Goal: Task Accomplishment & Management: Use online tool/utility

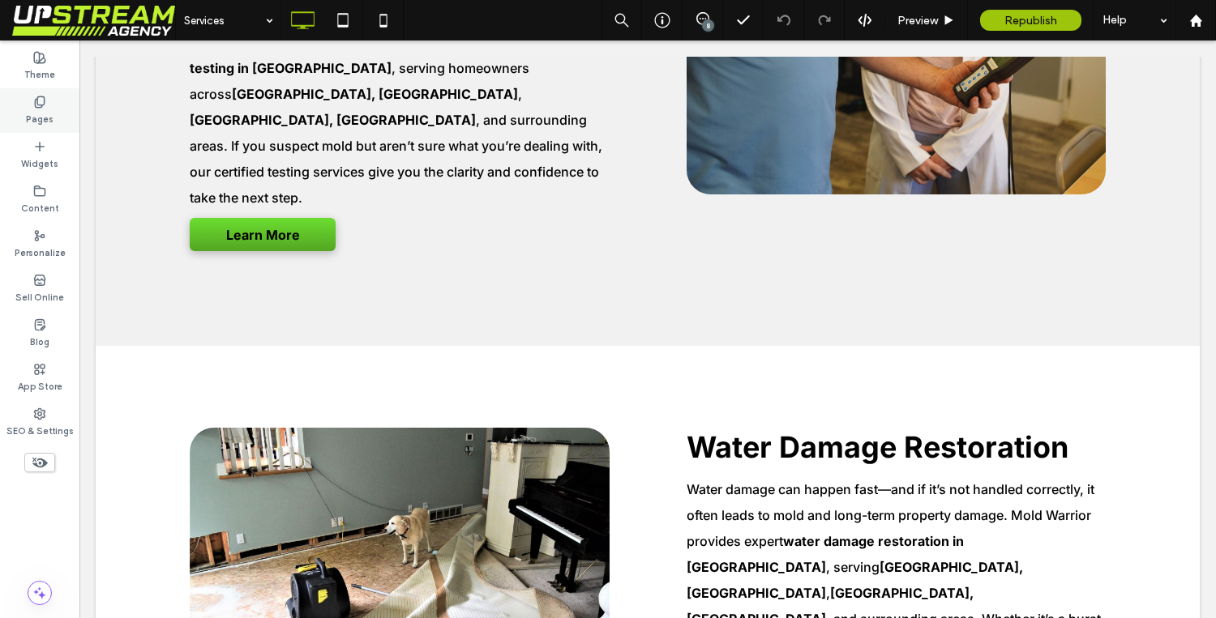
click at [53, 106] on div "Pages" at bounding box center [39, 110] width 79 height 45
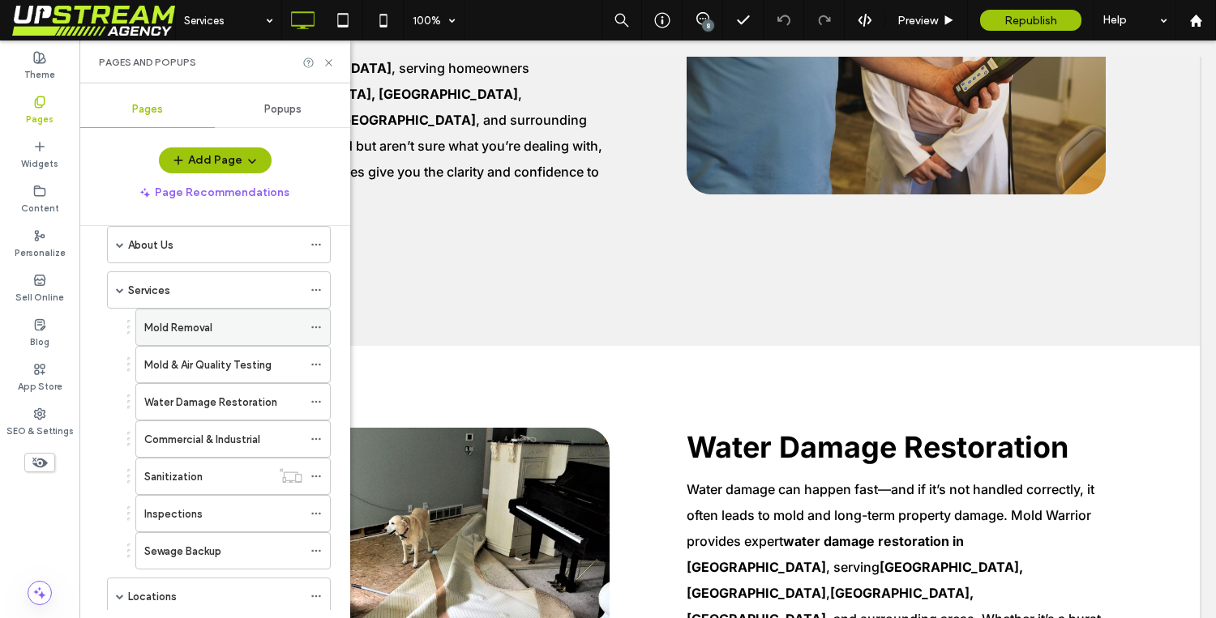
scroll to position [40, 0]
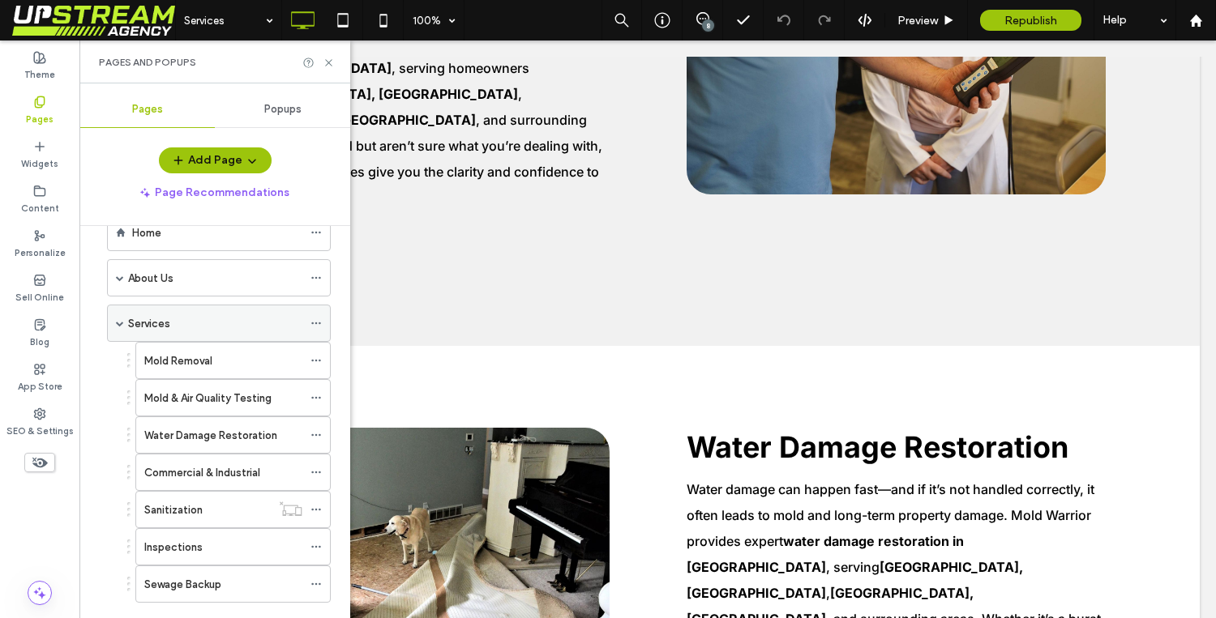
click at [118, 319] on span at bounding box center [120, 323] width 8 height 8
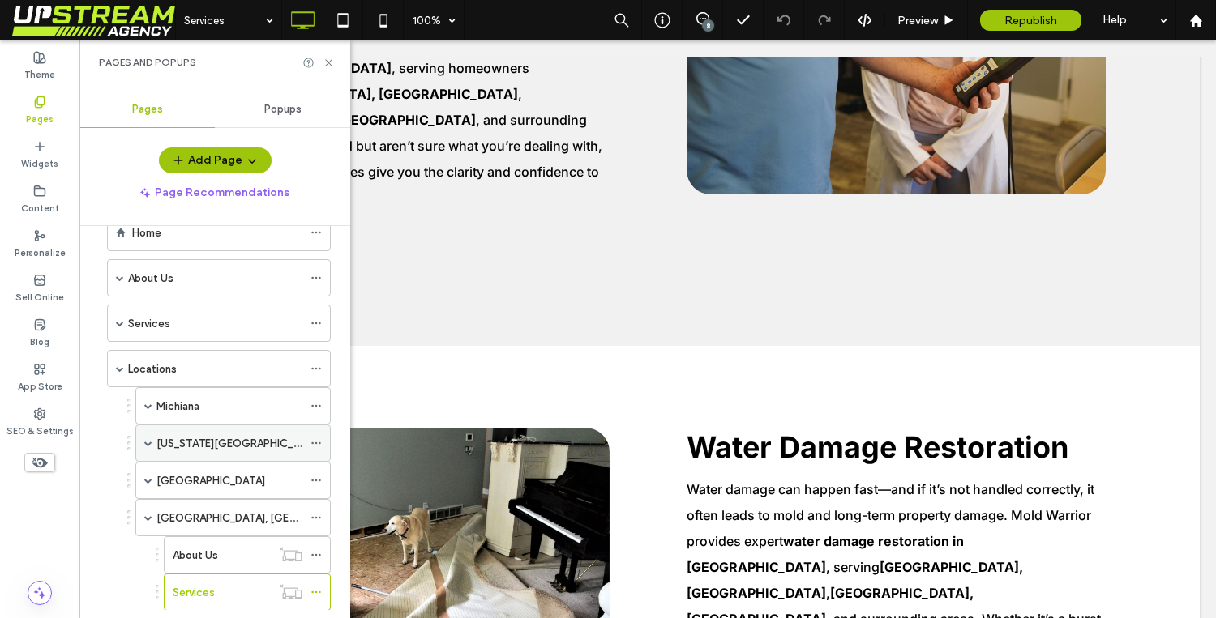
click at [211, 449] on label "[US_STATE][GEOGRAPHIC_DATA], [GEOGRAPHIC_DATA]" at bounding box center [296, 444] width 280 height 28
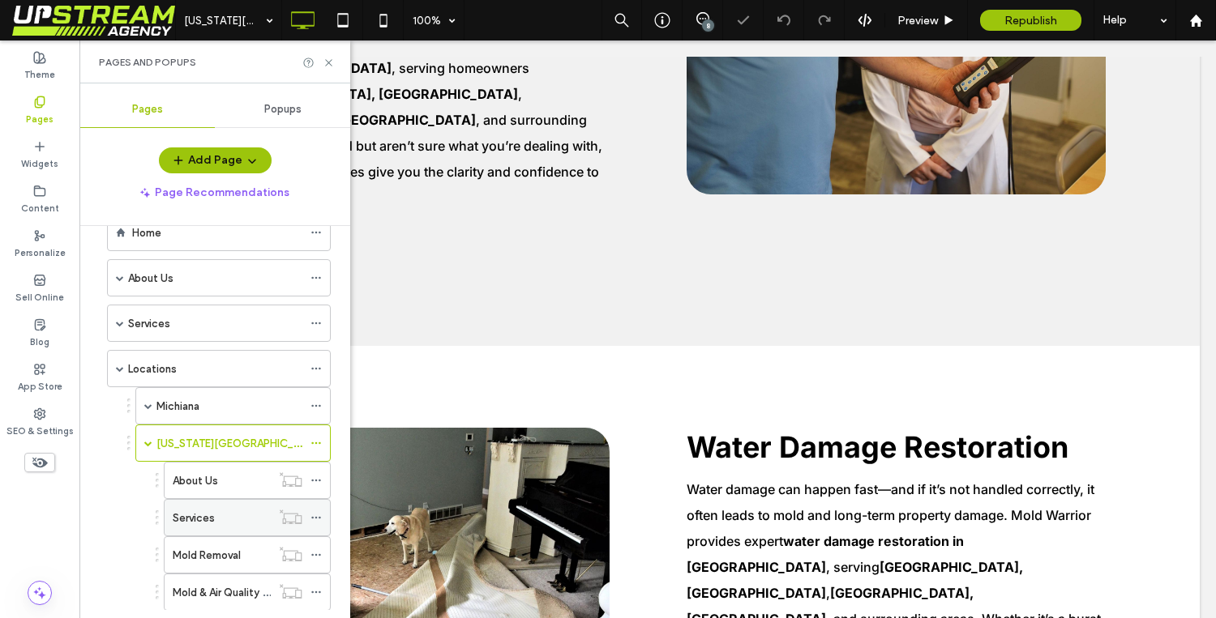
click at [215, 517] on div "Services" at bounding box center [222, 518] width 98 height 17
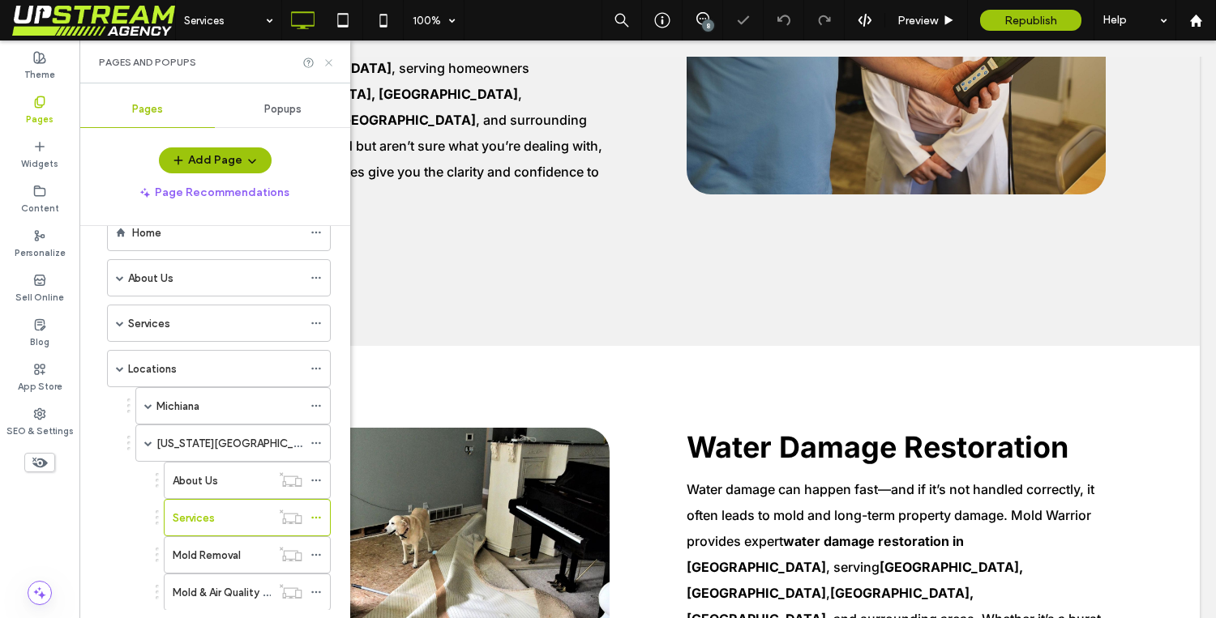
click at [325, 65] on icon at bounding box center [329, 63] width 12 height 12
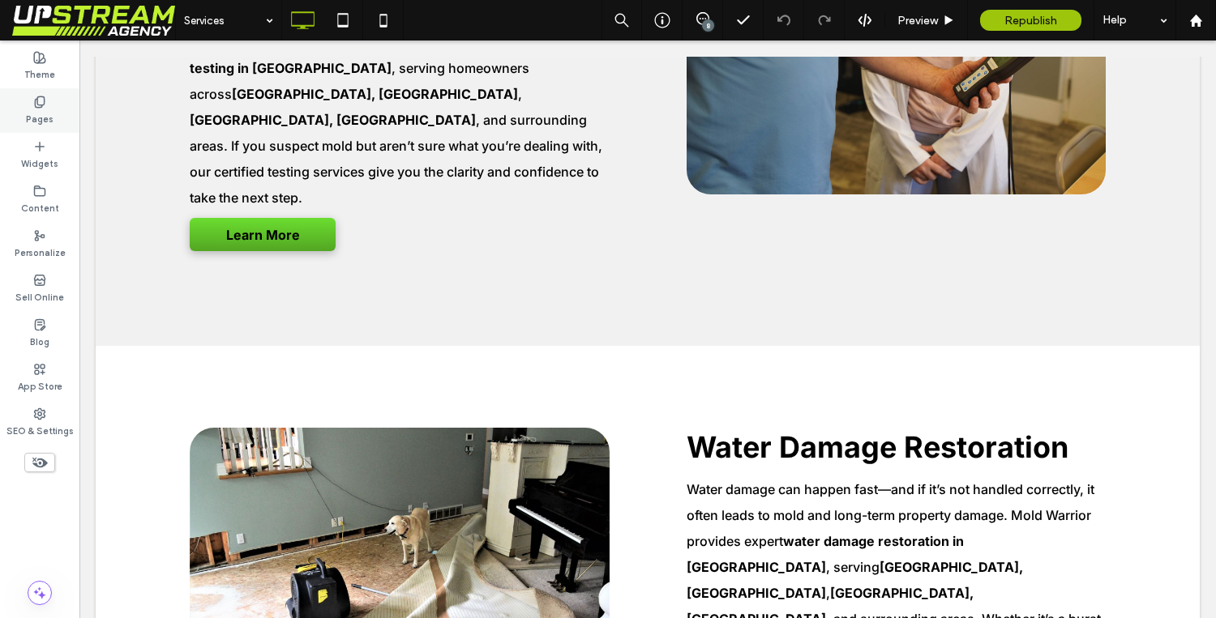
click at [38, 111] on label "Pages" at bounding box center [40, 118] width 28 height 18
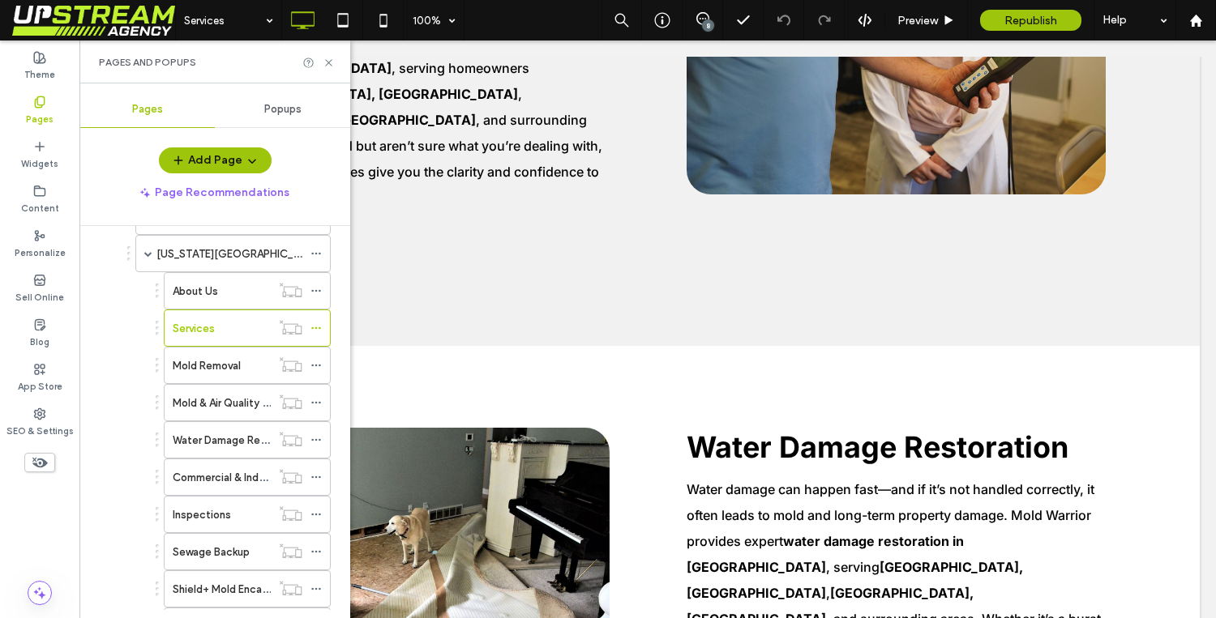
scroll to position [237, 0]
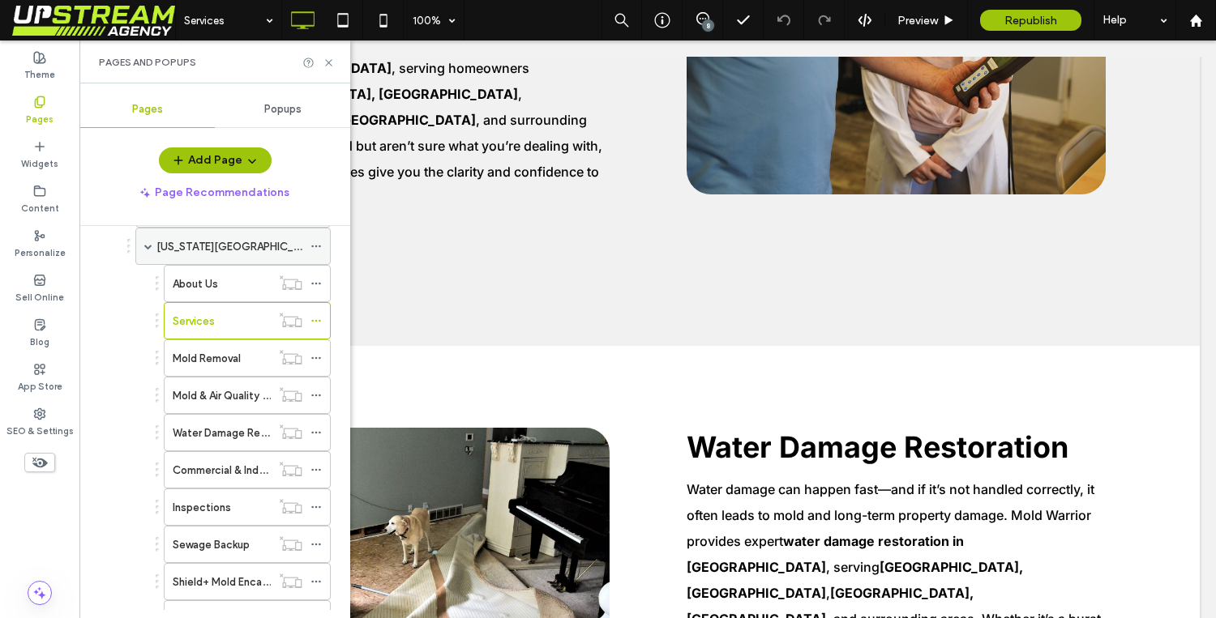
click at [150, 250] on span at bounding box center [148, 247] width 8 height 36
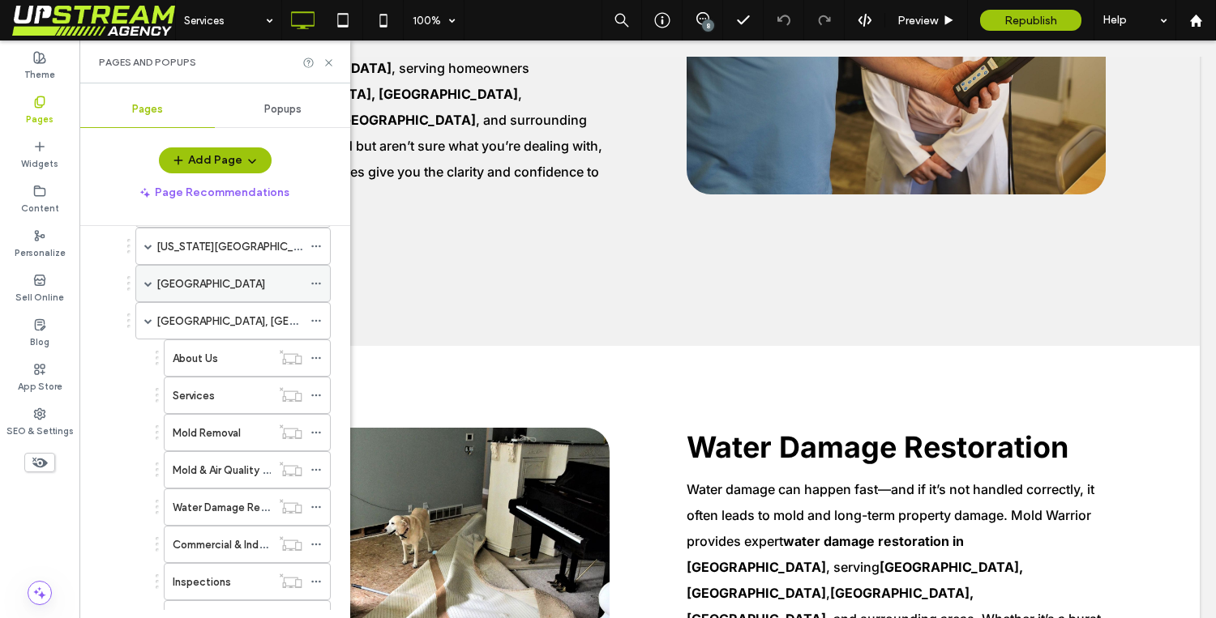
click at [152, 284] on div "[GEOGRAPHIC_DATA]" at bounding box center [232, 283] width 195 height 37
click at [148, 282] on span at bounding box center [148, 284] width 8 height 8
click at [195, 360] on label "Services" at bounding box center [194, 359] width 42 height 28
click at [331, 62] on icon at bounding box center [329, 63] width 12 height 12
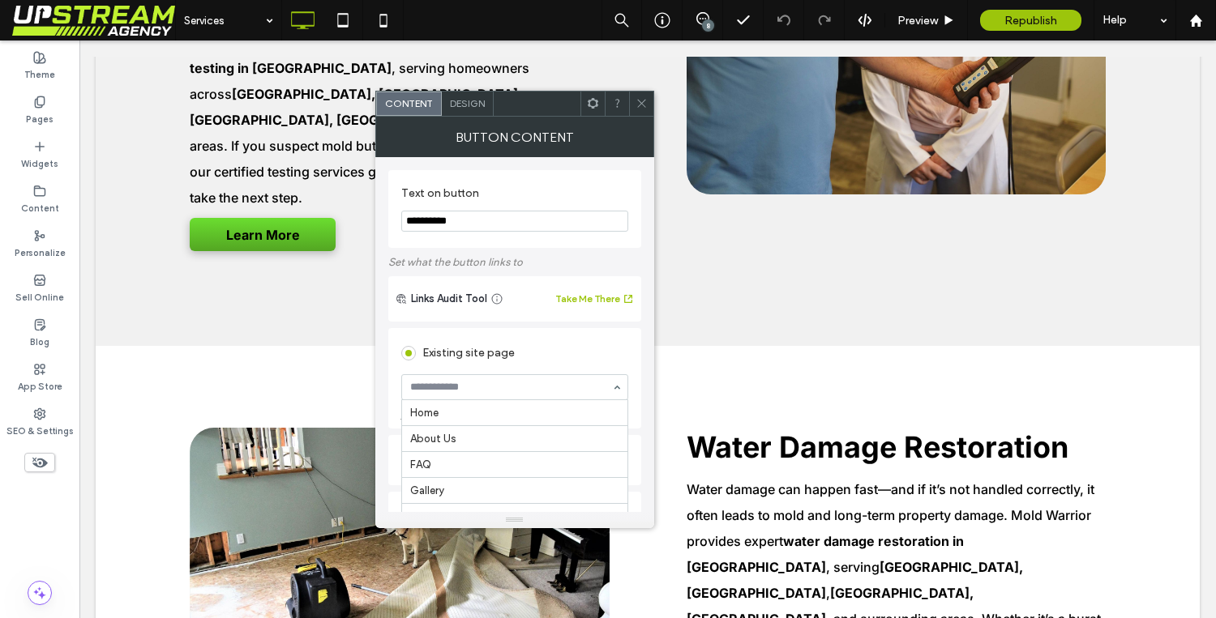
scroll to position [1177, 0]
click at [636, 103] on icon at bounding box center [642, 103] width 12 height 12
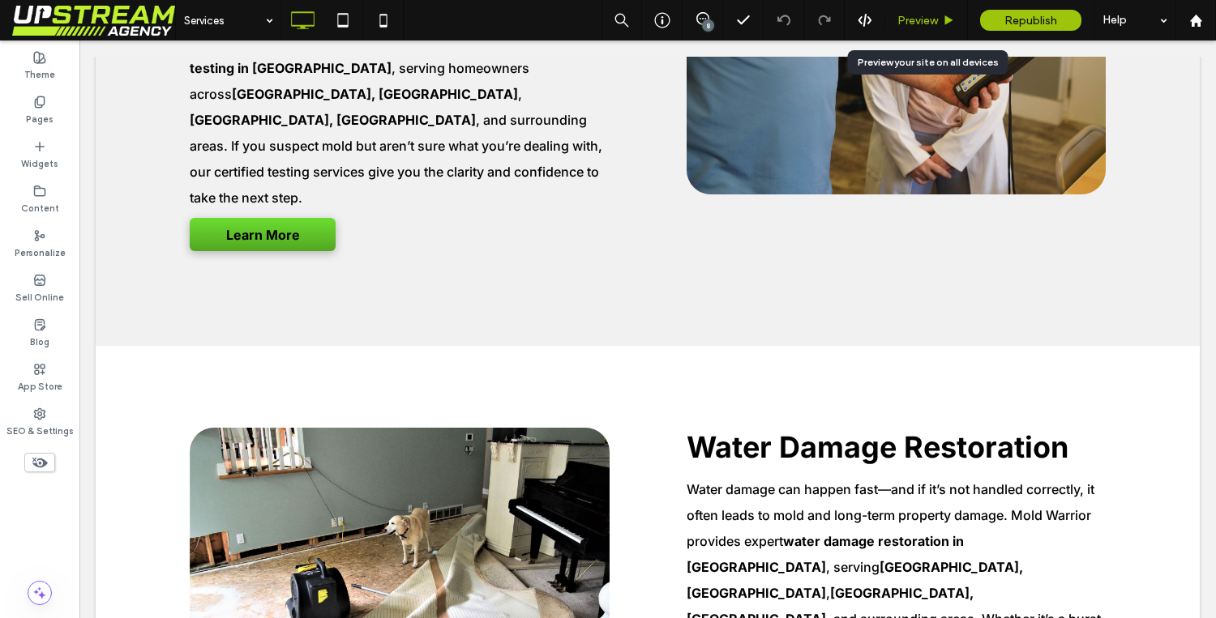
click at [906, 20] on span "Preview" at bounding box center [917, 21] width 41 height 14
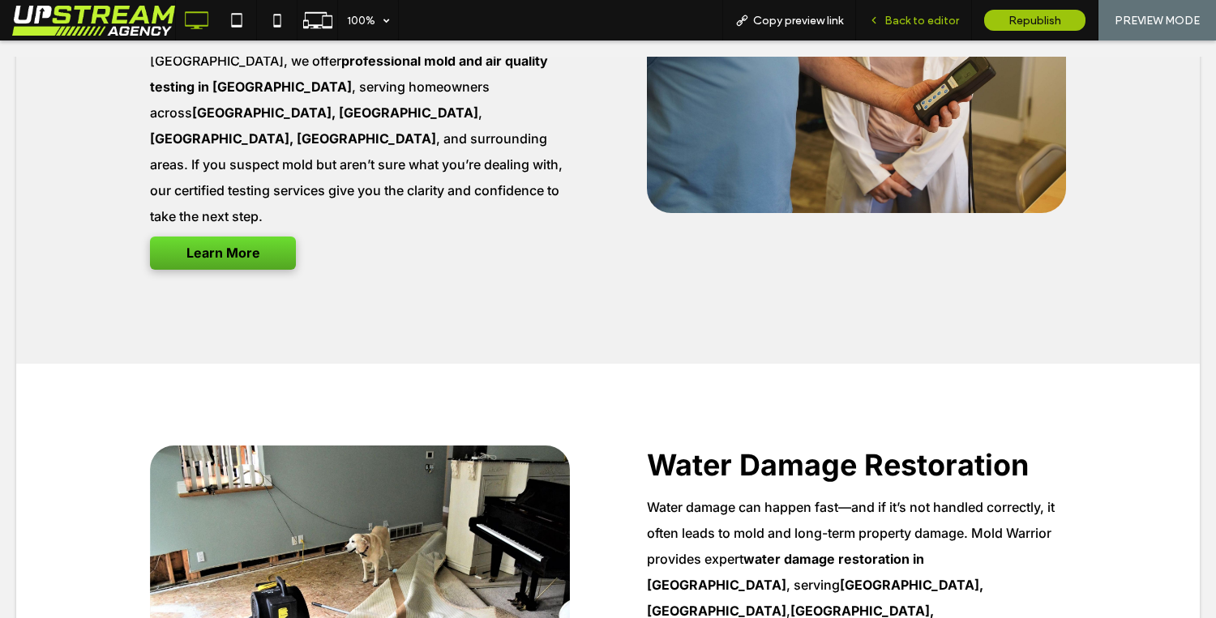
click at [928, 9] on div "Back to editor" at bounding box center [914, 20] width 116 height 41
click at [887, 25] on span "Back to editor" at bounding box center [921, 21] width 75 height 14
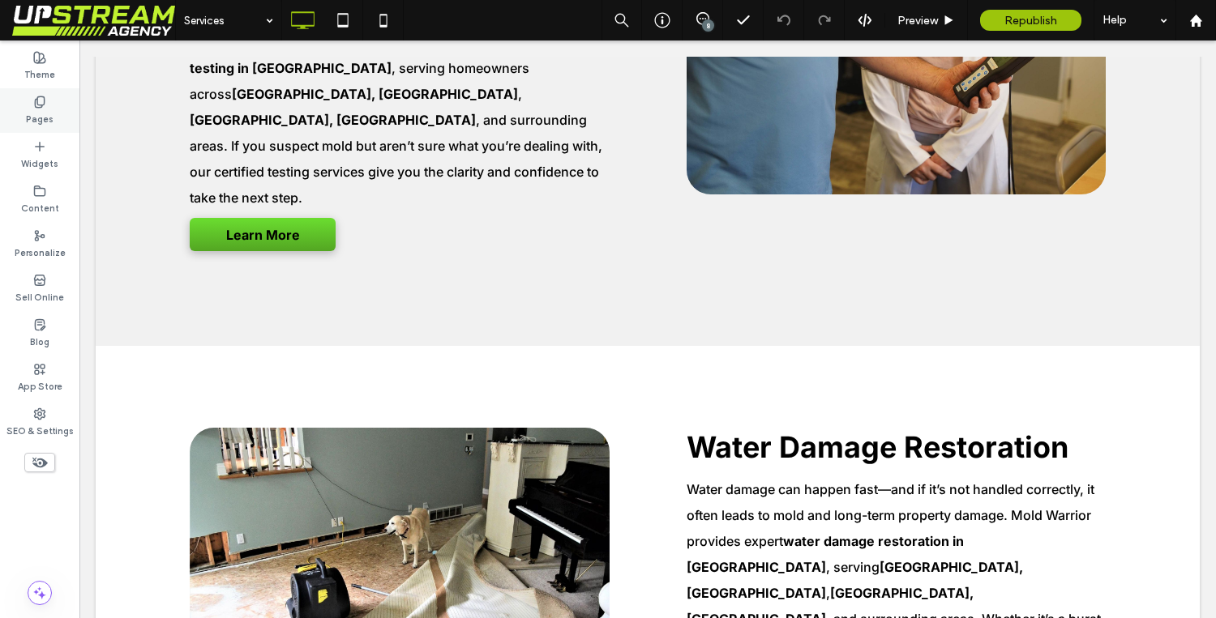
click at [40, 112] on label "Pages" at bounding box center [40, 118] width 28 height 18
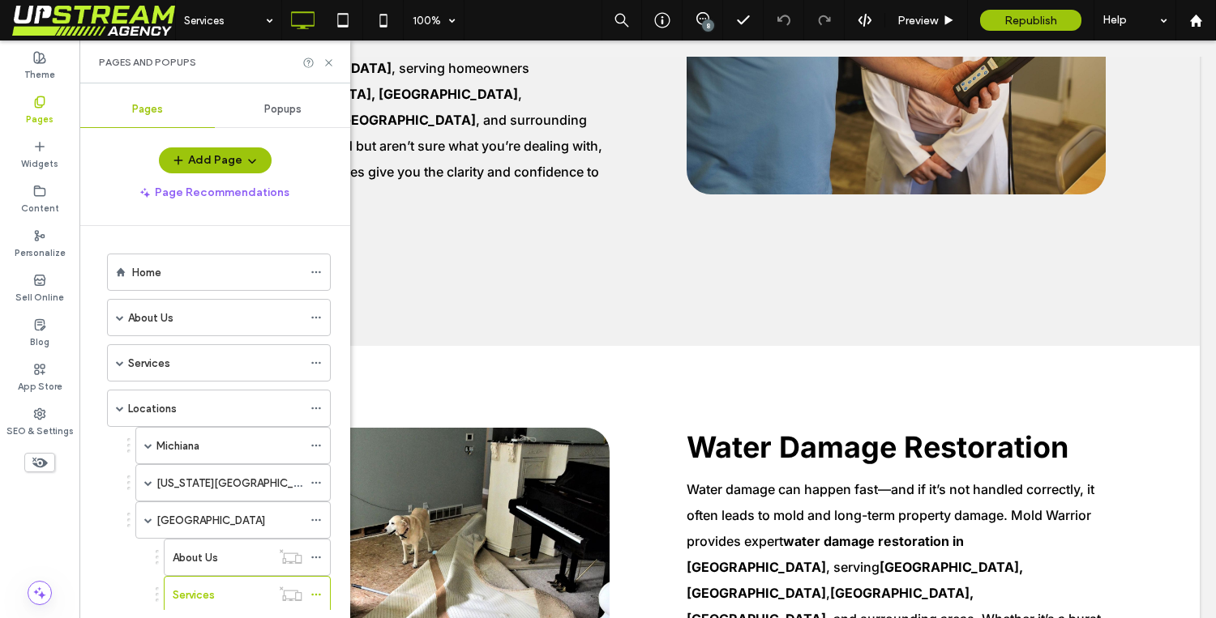
scroll to position [177, 0]
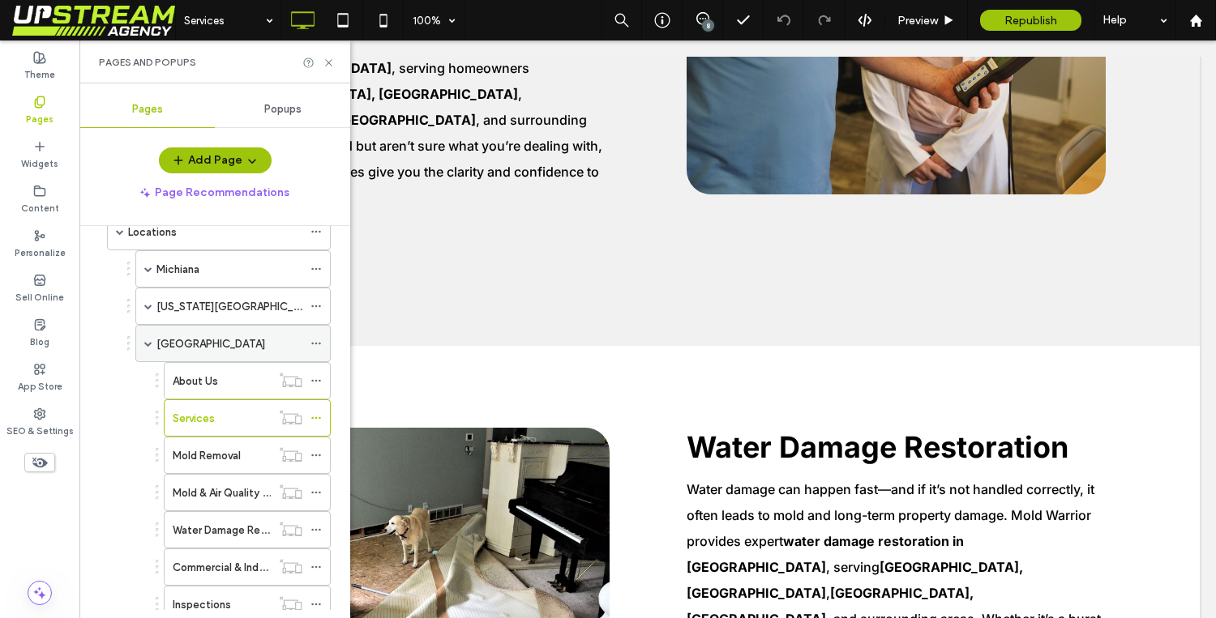
click at [150, 342] on span at bounding box center [148, 344] width 8 height 8
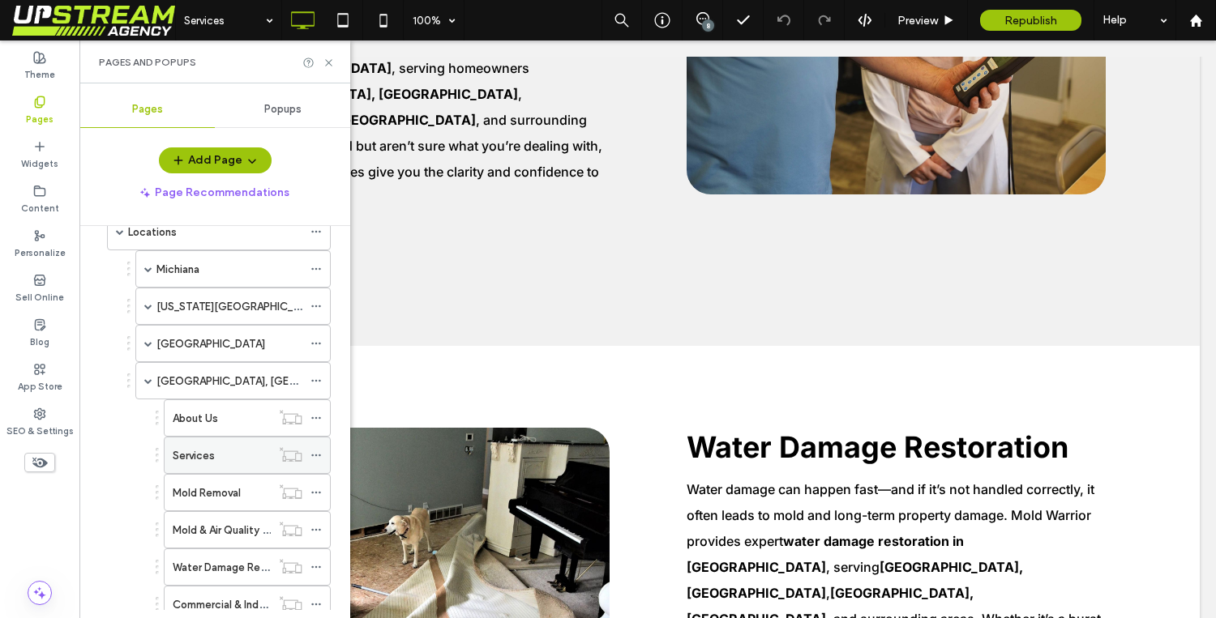
click at [218, 451] on div "Services" at bounding box center [222, 455] width 98 height 17
click at [331, 59] on use at bounding box center [328, 62] width 6 height 6
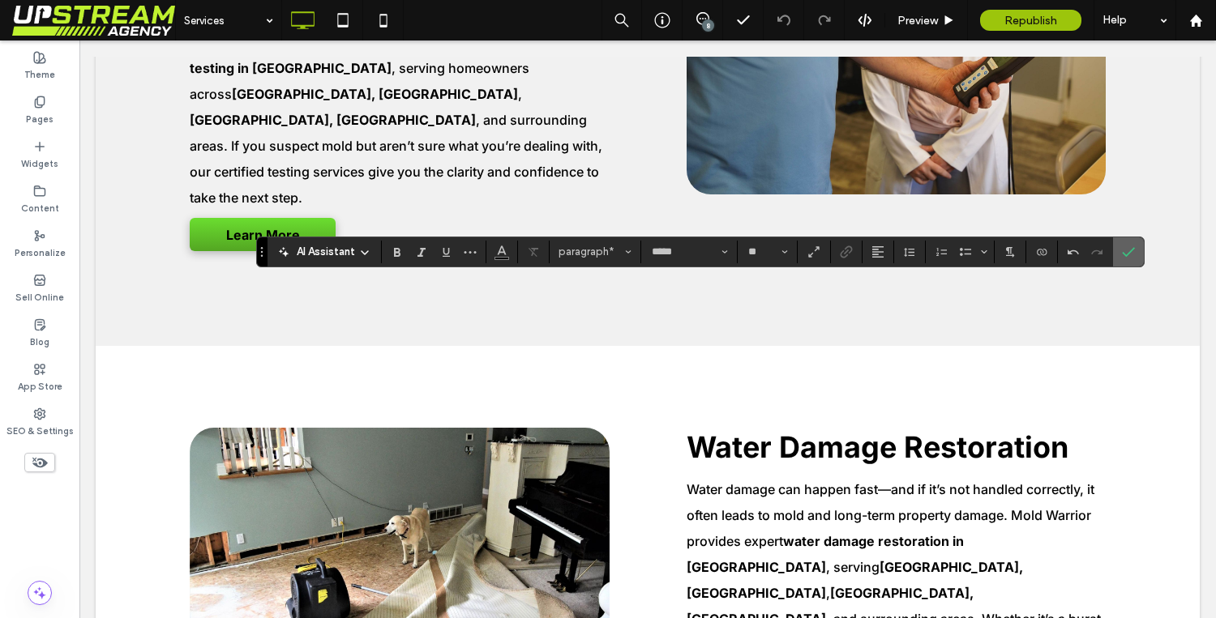
click at [1128, 255] on icon "Confirm" at bounding box center [1128, 252] width 13 height 13
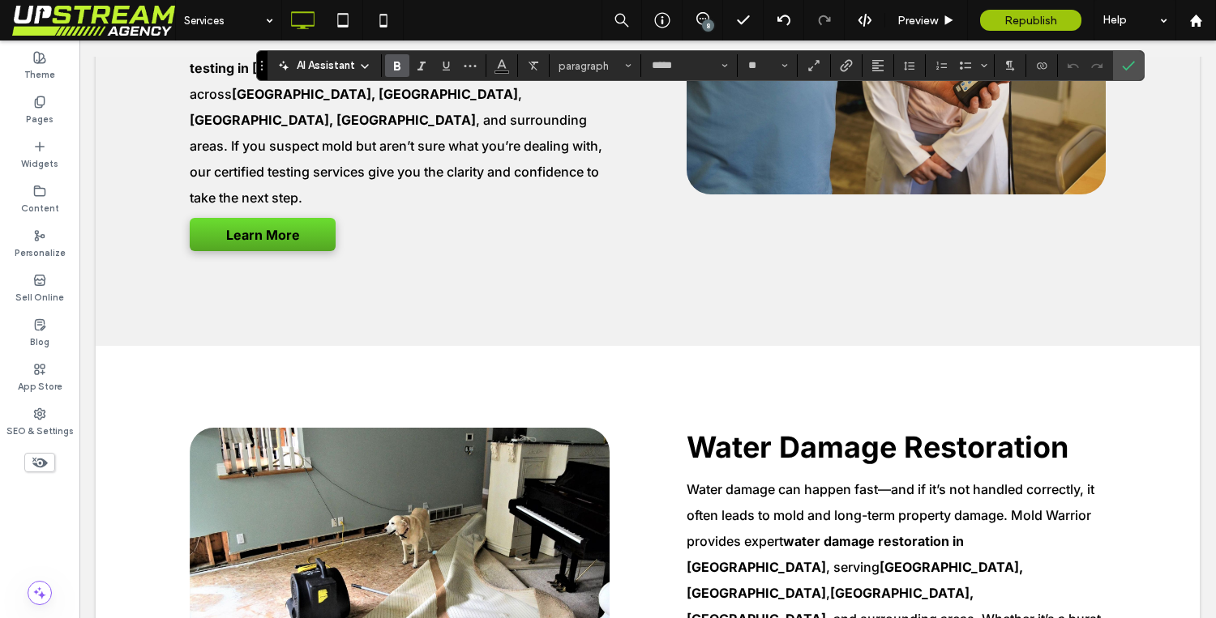
click at [394, 63] on use "Bold" at bounding box center [397, 66] width 6 height 9
click at [401, 66] on icon "Bold" at bounding box center [397, 65] width 13 height 13
click at [1132, 69] on icon "Confirm" at bounding box center [1128, 65] width 13 height 13
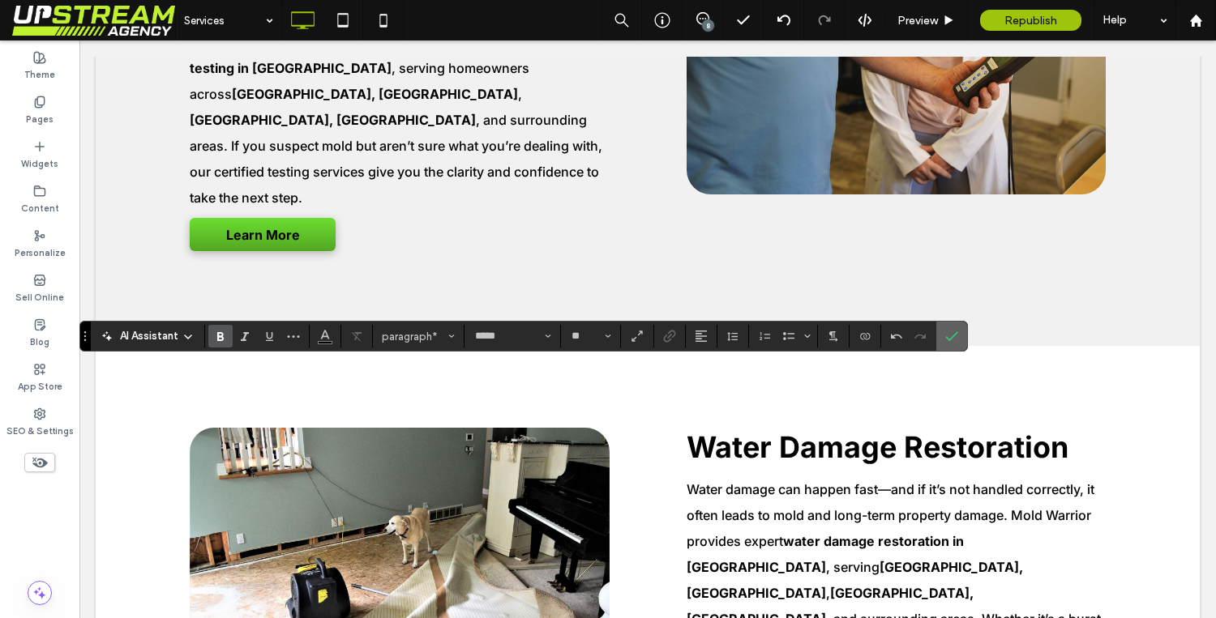
click at [964, 340] on section at bounding box center [951, 336] width 31 height 29
click at [950, 336] on icon "Confirm" at bounding box center [951, 336] width 13 height 13
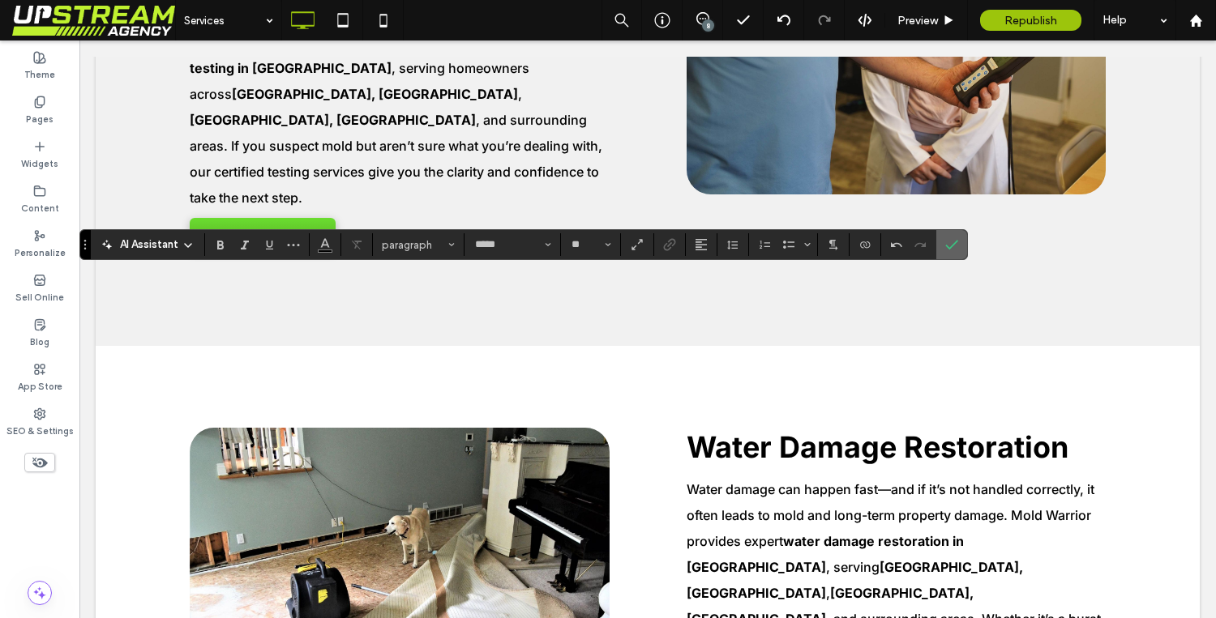
click at [942, 251] on label "Confirm" at bounding box center [951, 244] width 24 height 29
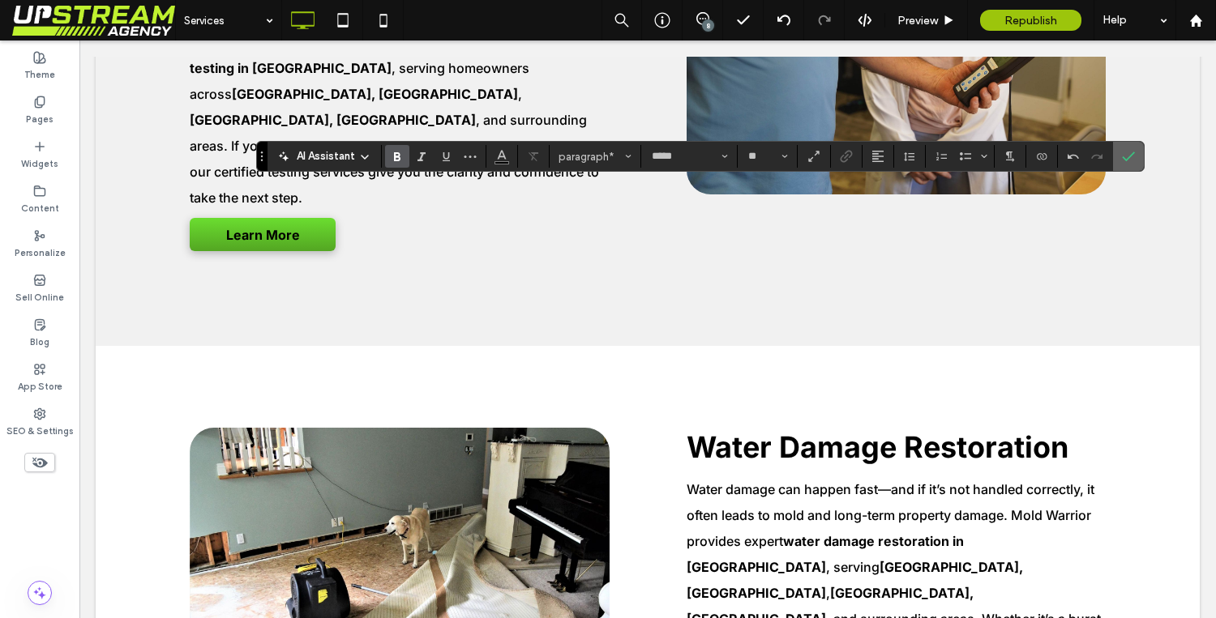
click at [1132, 165] on span "Confirm" at bounding box center [1128, 157] width 13 height 28
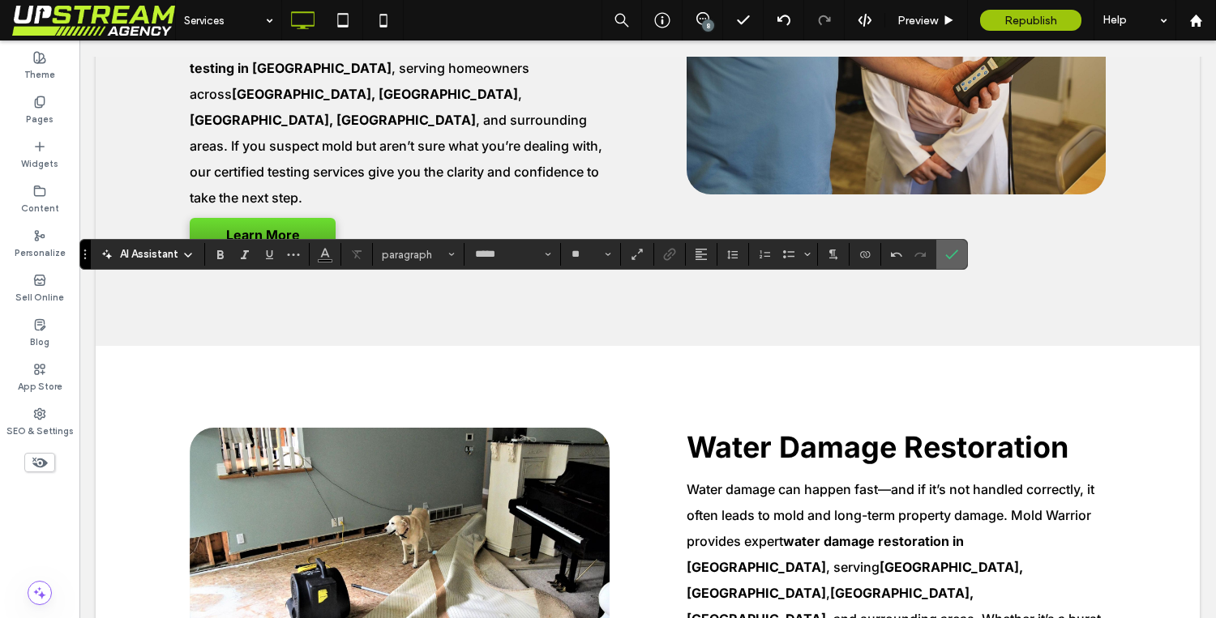
click at [955, 263] on span "Confirm" at bounding box center [951, 255] width 13 height 28
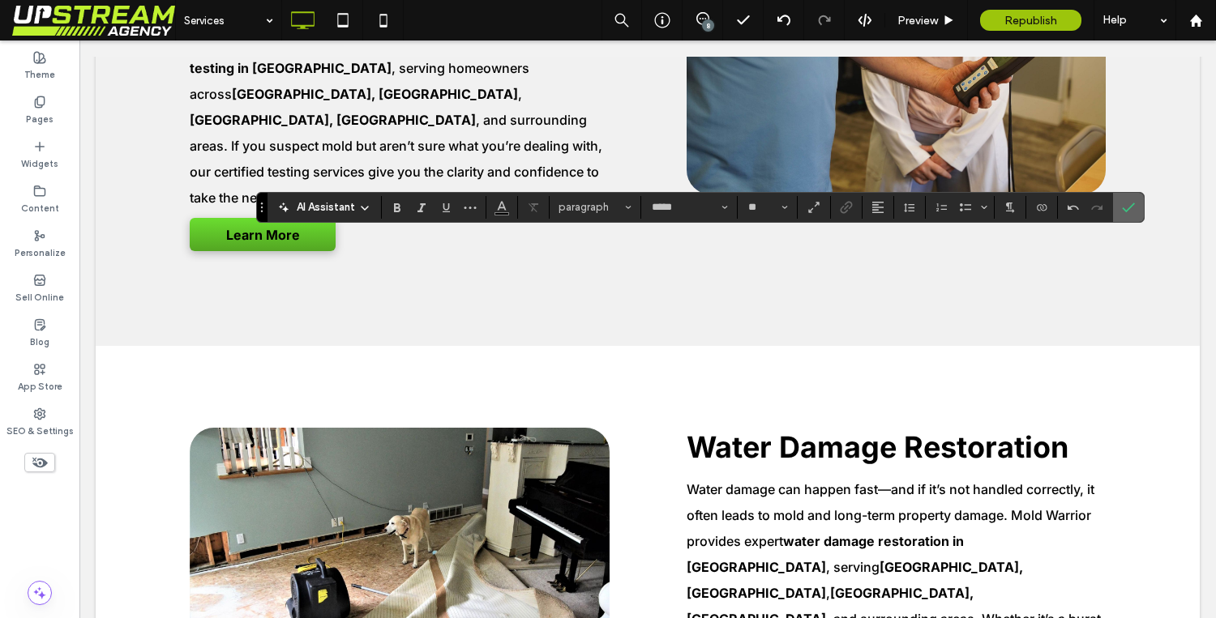
click at [1138, 202] on label "Confirm" at bounding box center [1128, 207] width 24 height 29
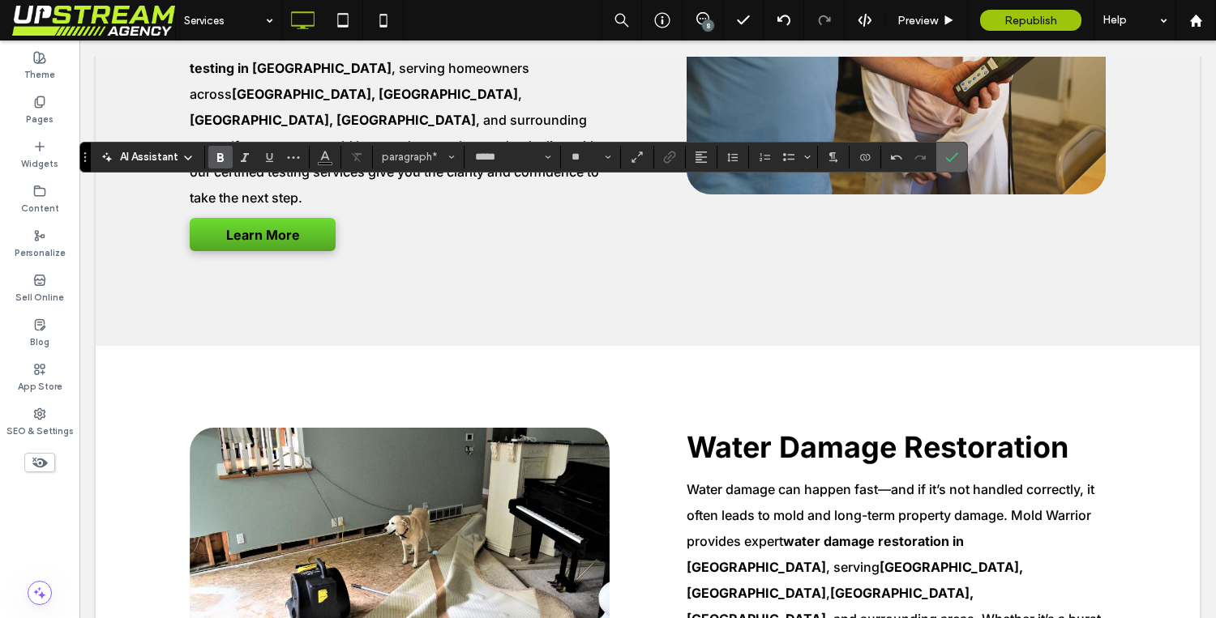
click at [949, 167] on span "Confirm" at bounding box center [948, 157] width 7 height 29
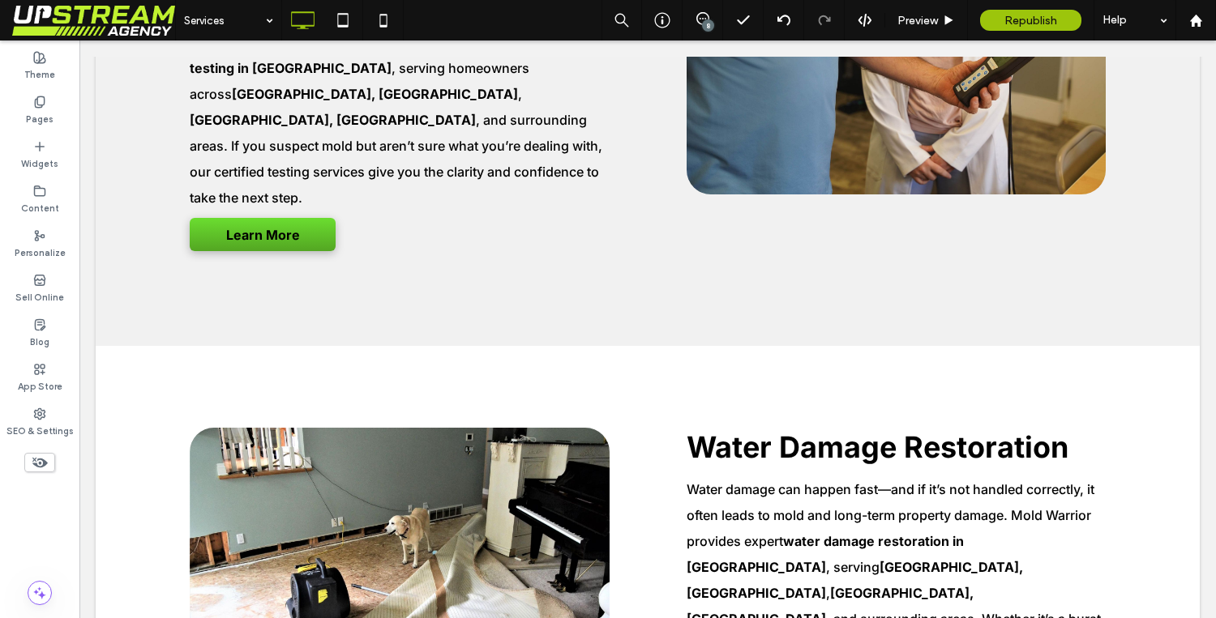
type input "*****"
type input "**"
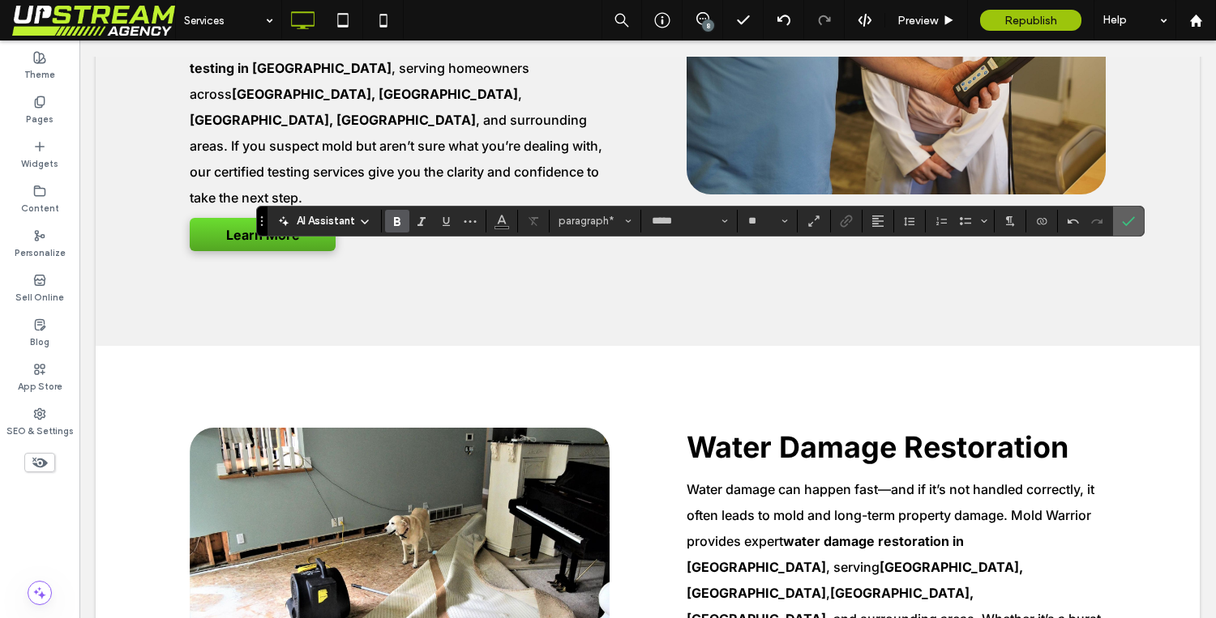
click at [1138, 224] on label "Confirm" at bounding box center [1128, 221] width 24 height 29
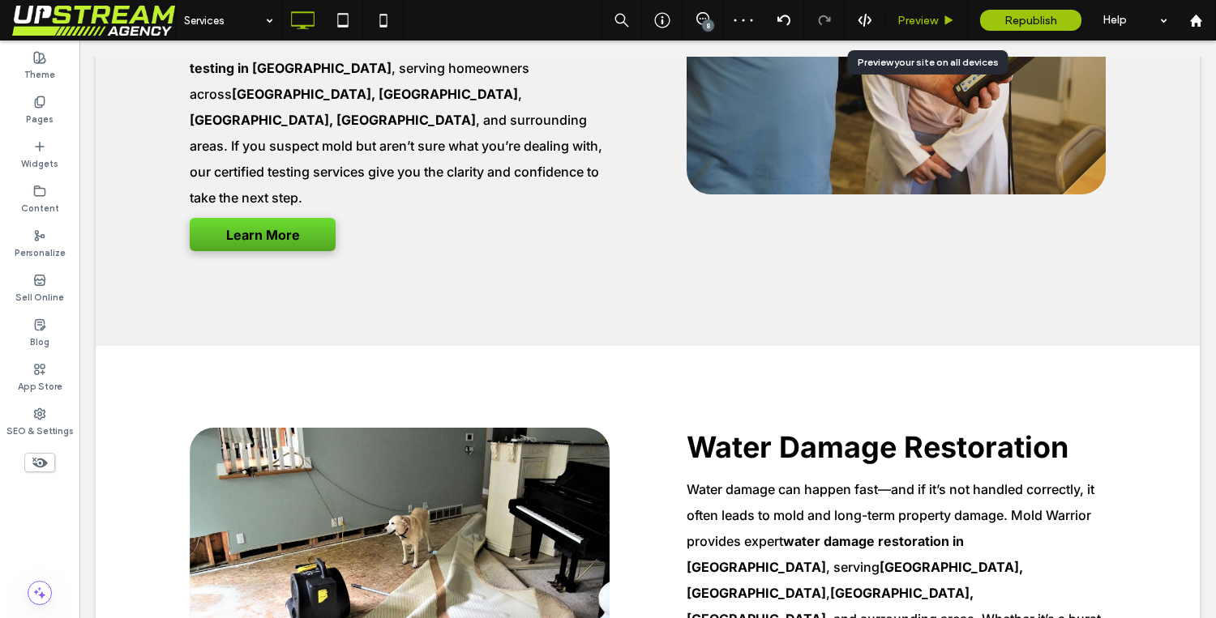
click at [914, 26] on span "Preview" at bounding box center [917, 21] width 41 height 14
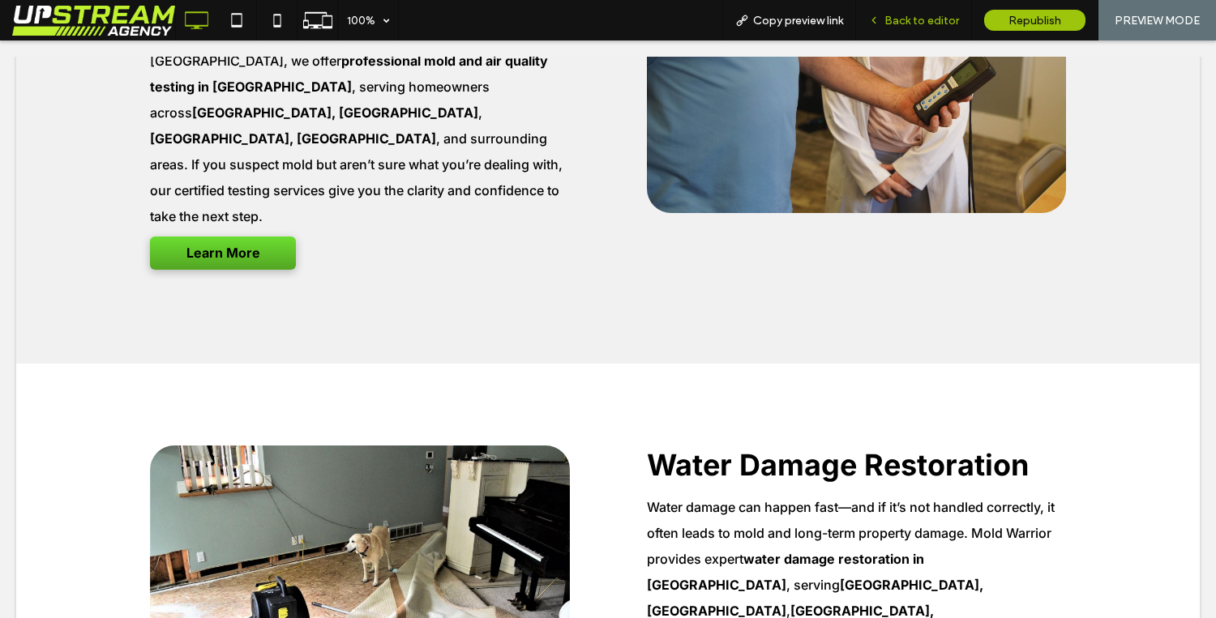
click at [932, 8] on div "Back to editor" at bounding box center [914, 20] width 116 height 41
click at [905, 14] on span "Back to editor" at bounding box center [921, 21] width 75 height 14
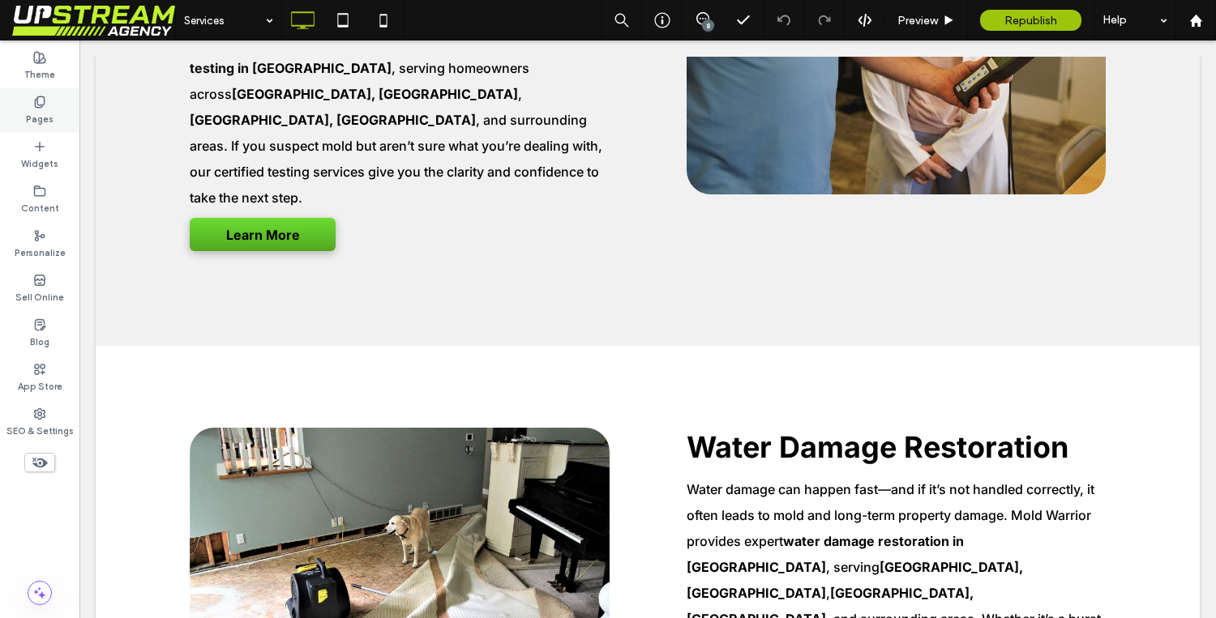
click at [39, 103] on icon at bounding box center [39, 102] width 13 height 13
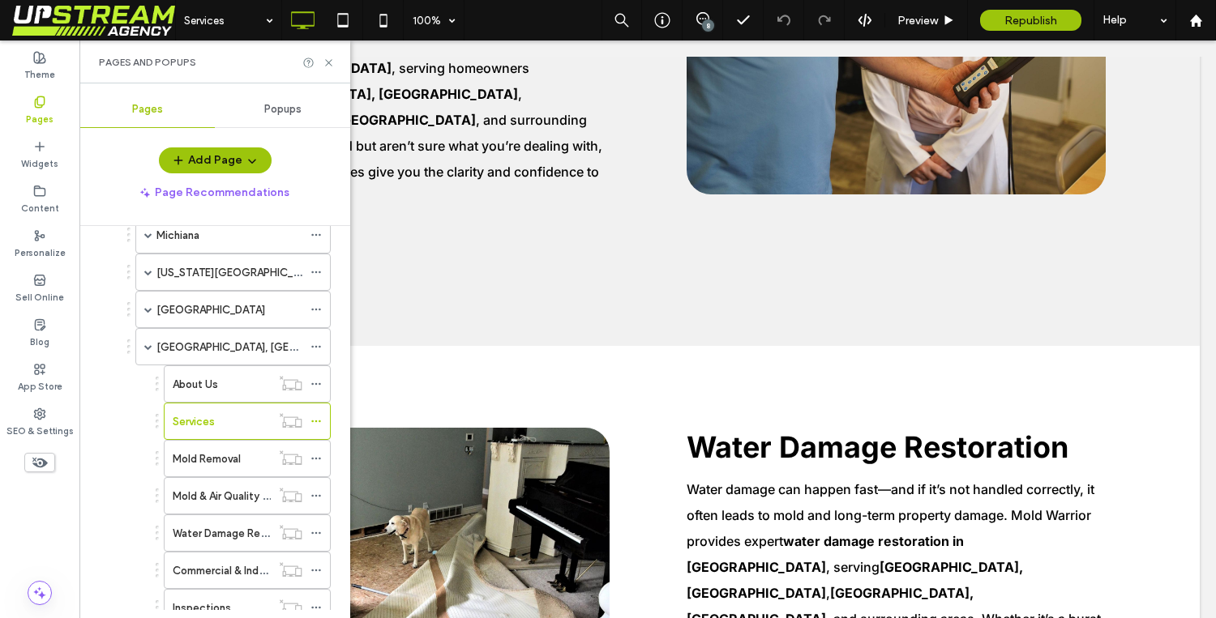
scroll to position [223, 0]
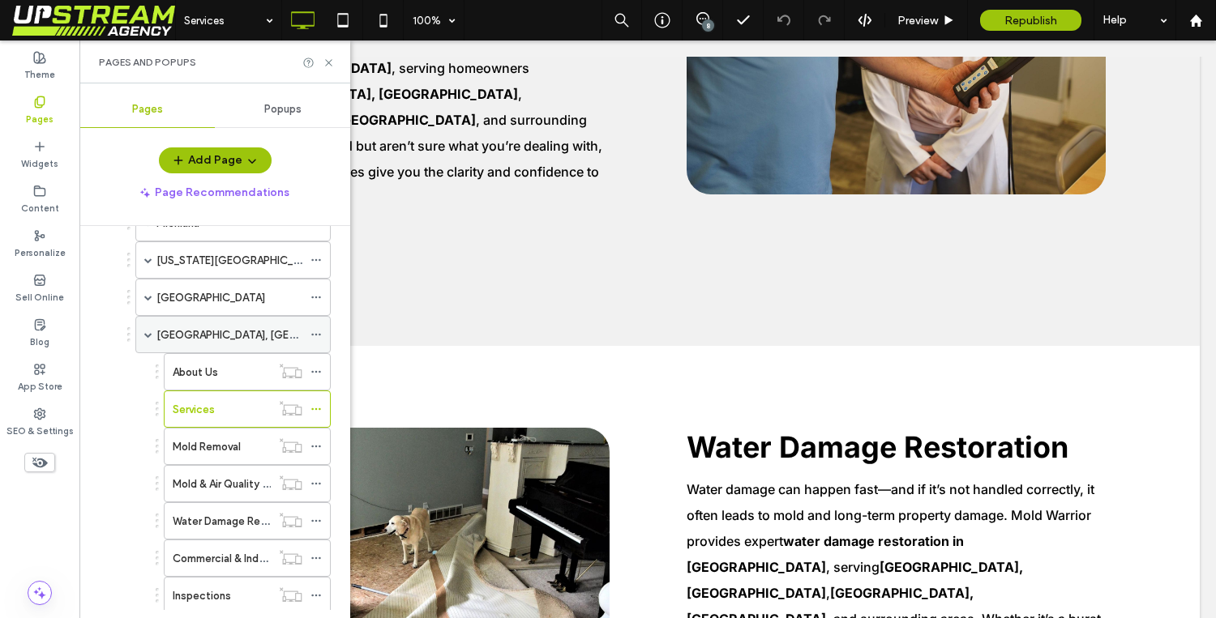
click at [152, 334] on span at bounding box center [148, 335] width 8 height 8
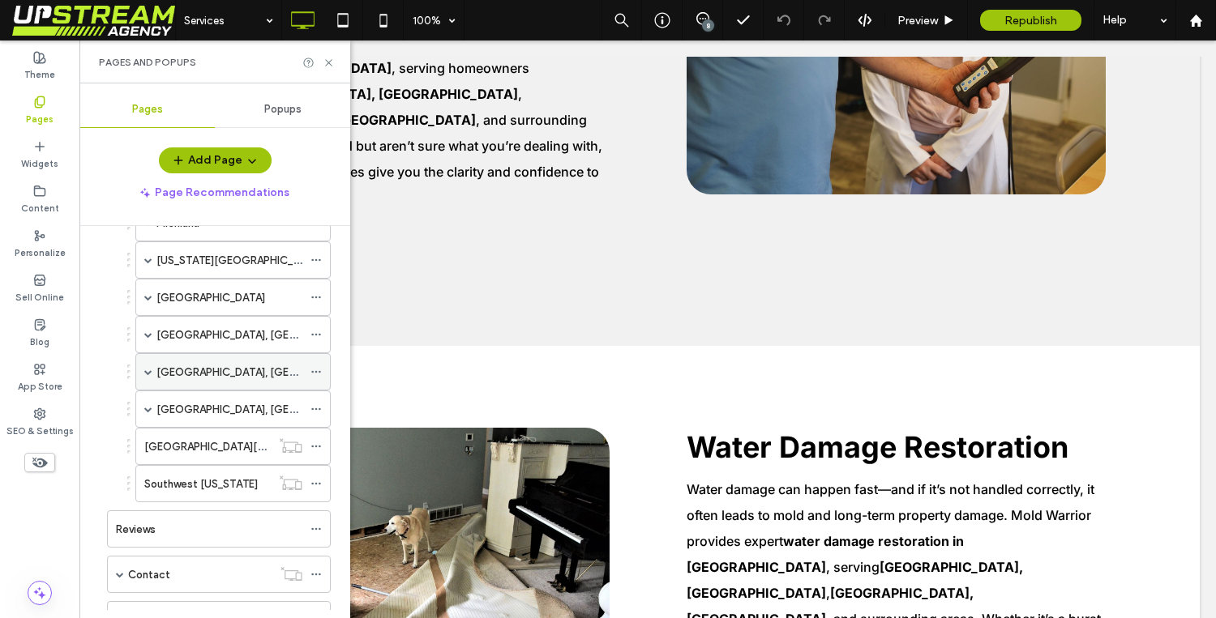
click at [146, 370] on span at bounding box center [148, 372] width 8 height 8
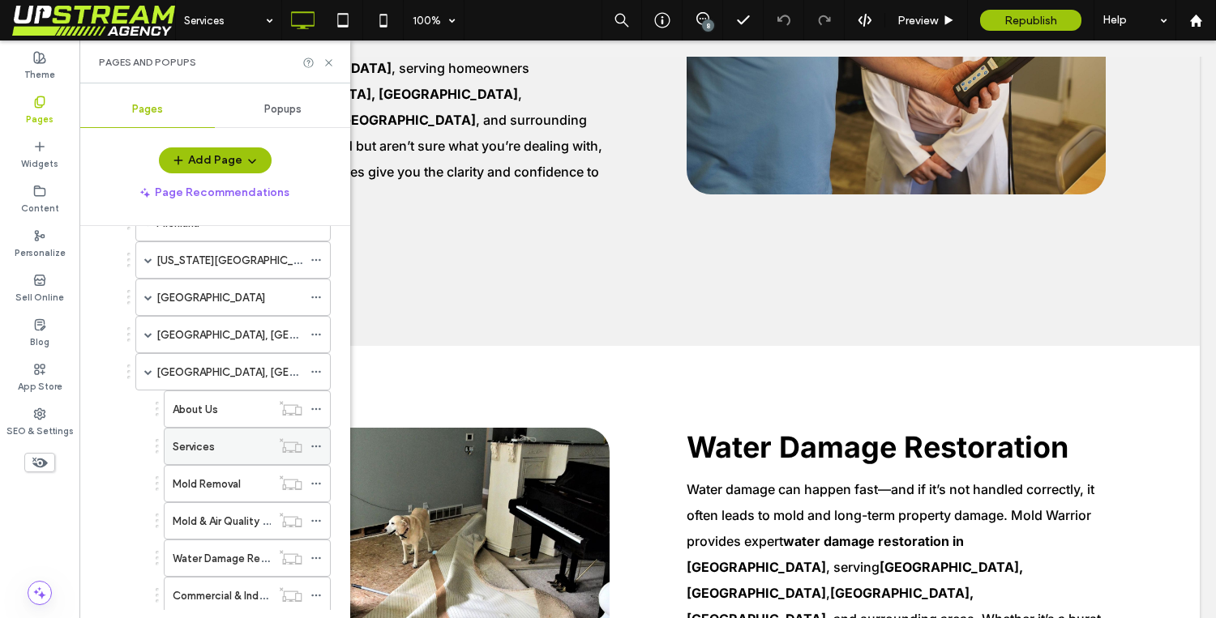
click at [217, 446] on div "Services" at bounding box center [222, 447] width 98 height 17
click at [330, 57] on icon at bounding box center [329, 63] width 12 height 12
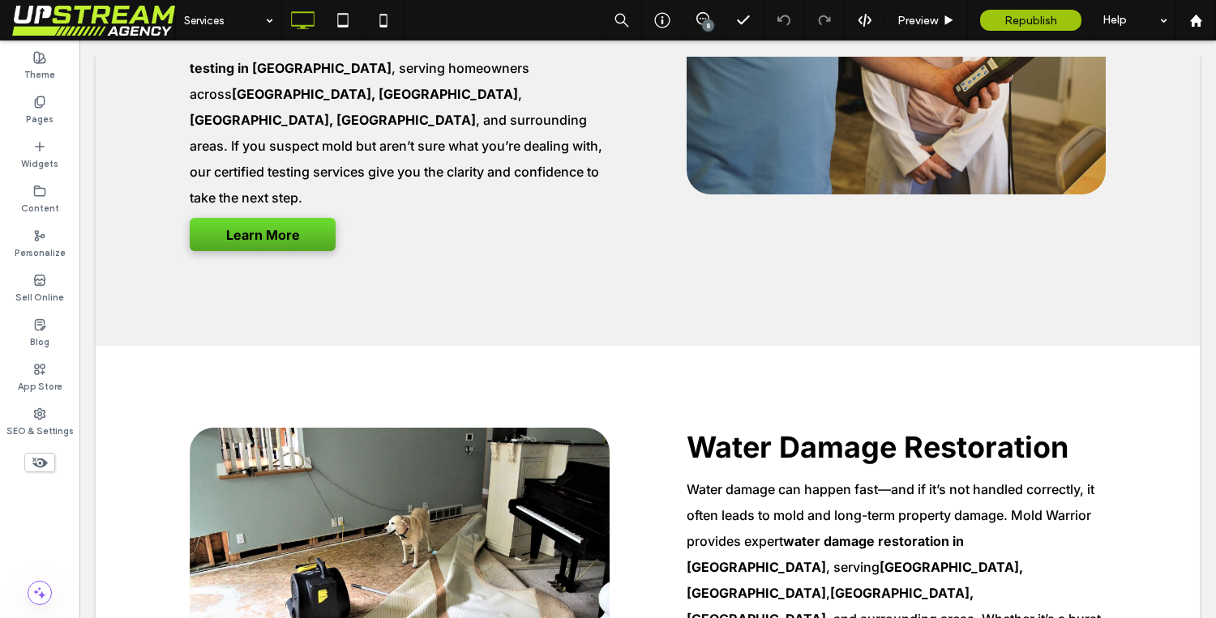
type input "*****"
type input "**"
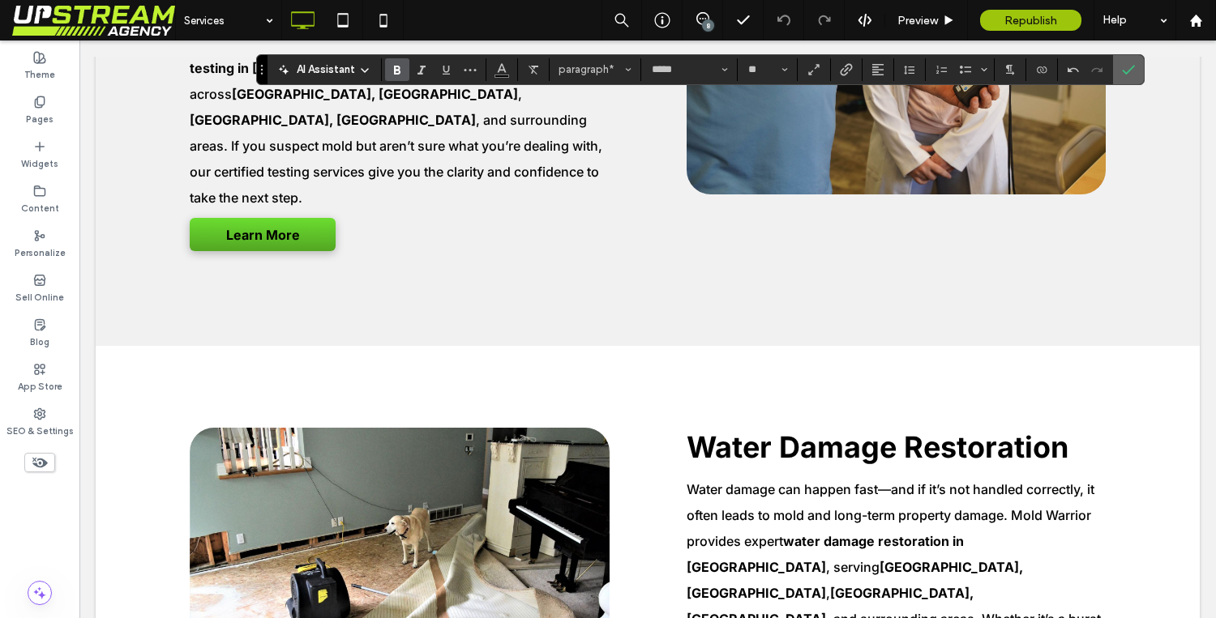
click at [1136, 76] on label "Confirm" at bounding box center [1128, 69] width 24 height 29
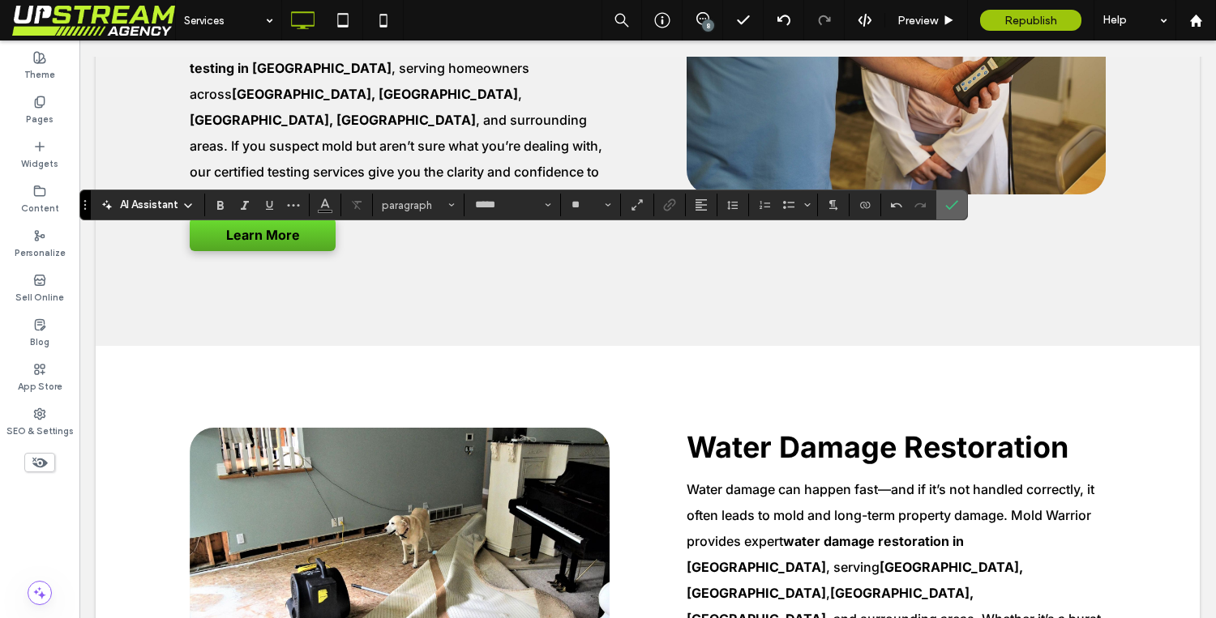
click at [955, 212] on span "Confirm" at bounding box center [951, 205] width 13 height 28
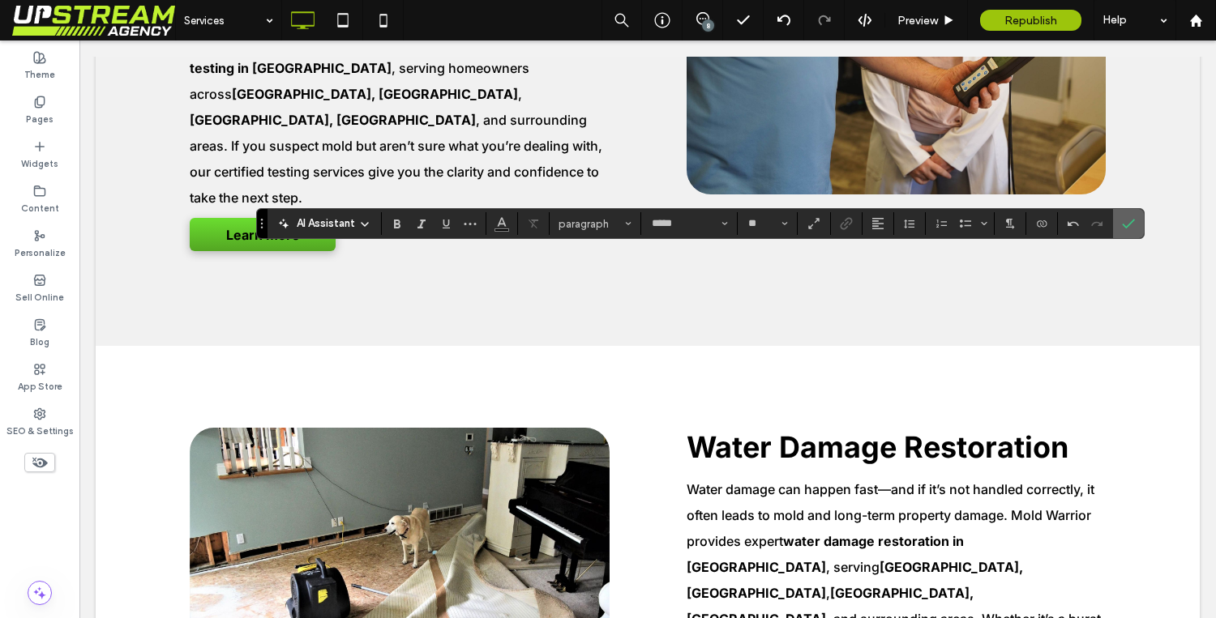
click at [1121, 230] on label "Confirm" at bounding box center [1128, 223] width 24 height 29
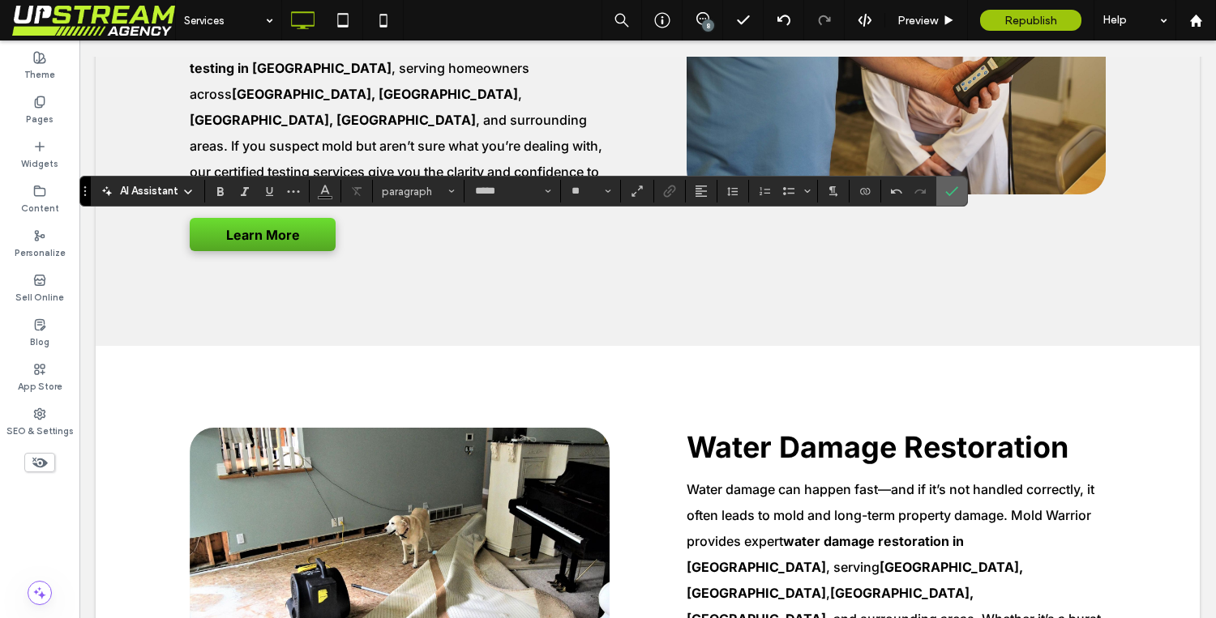
click at [948, 198] on icon "Confirm" at bounding box center [951, 191] width 13 height 13
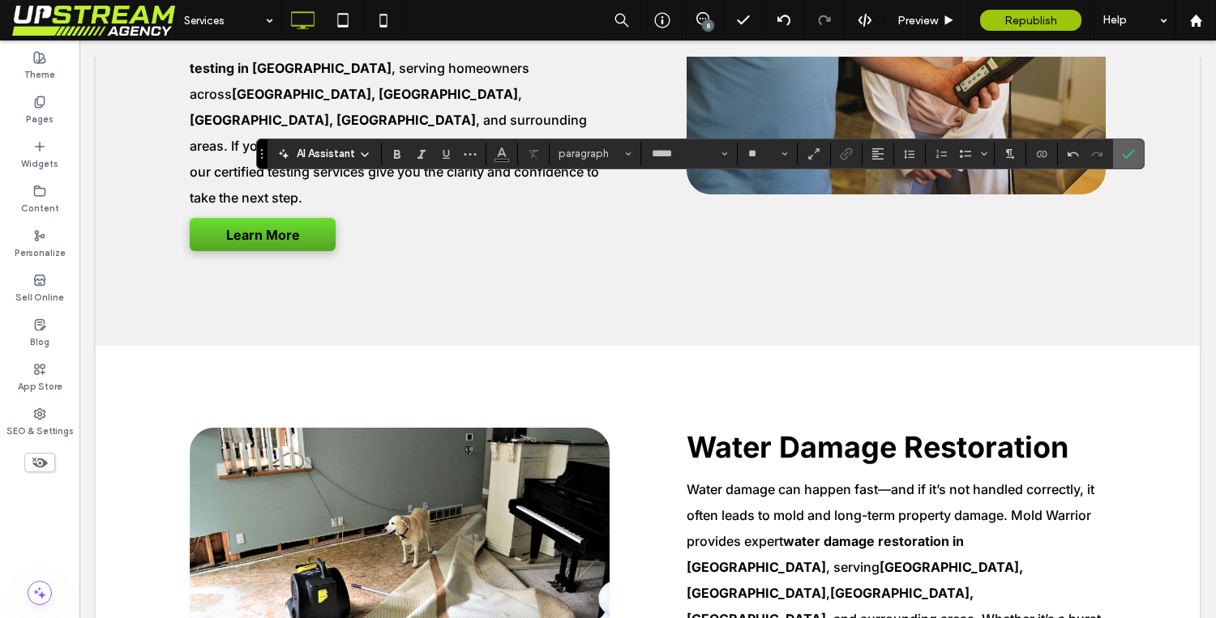
click at [1137, 150] on label "Confirm" at bounding box center [1128, 153] width 24 height 29
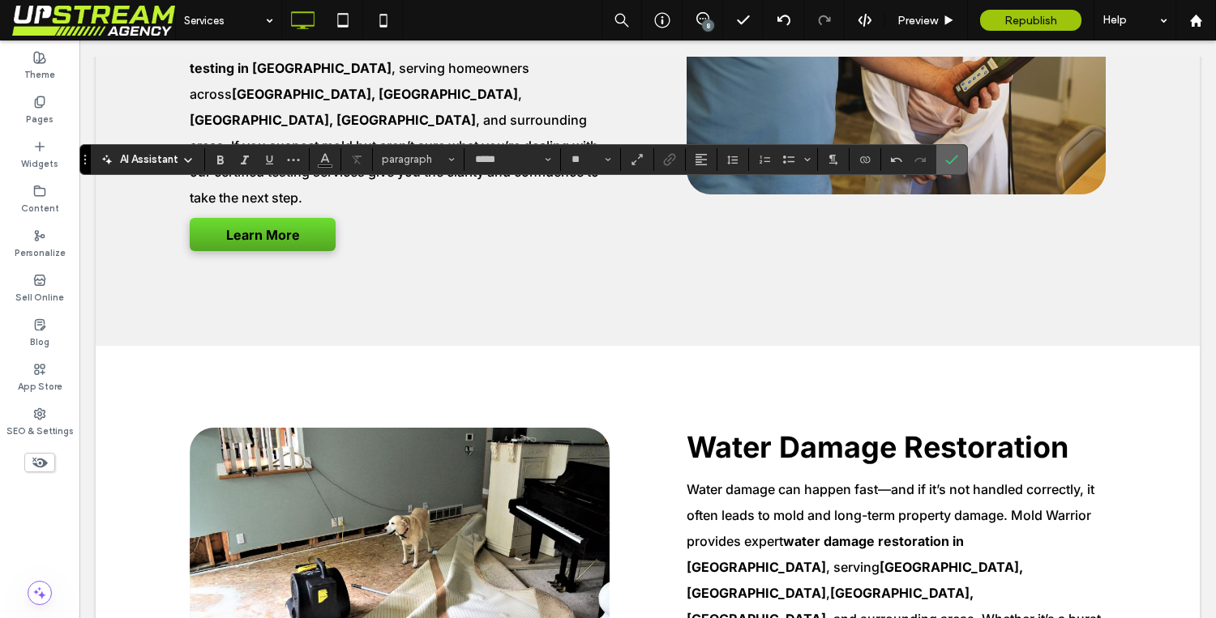
click at [945, 150] on span "Confirm" at bounding box center [948, 159] width 7 height 29
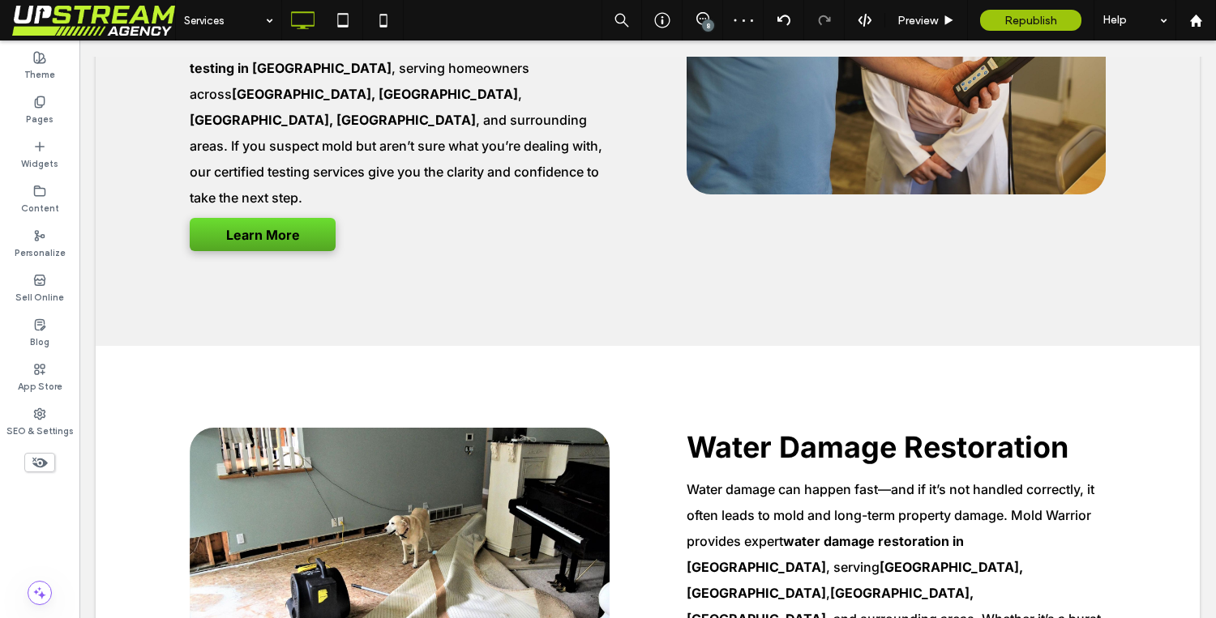
type input "*****"
type input "**"
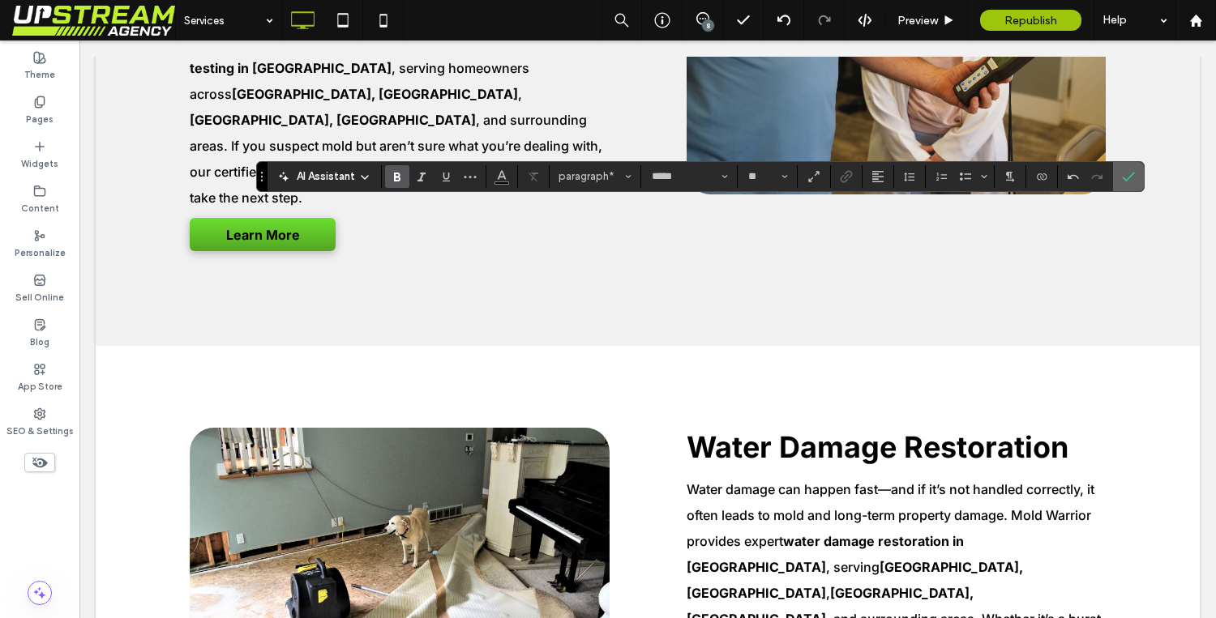
click at [1130, 183] on span "Confirm" at bounding box center [1128, 177] width 13 height 28
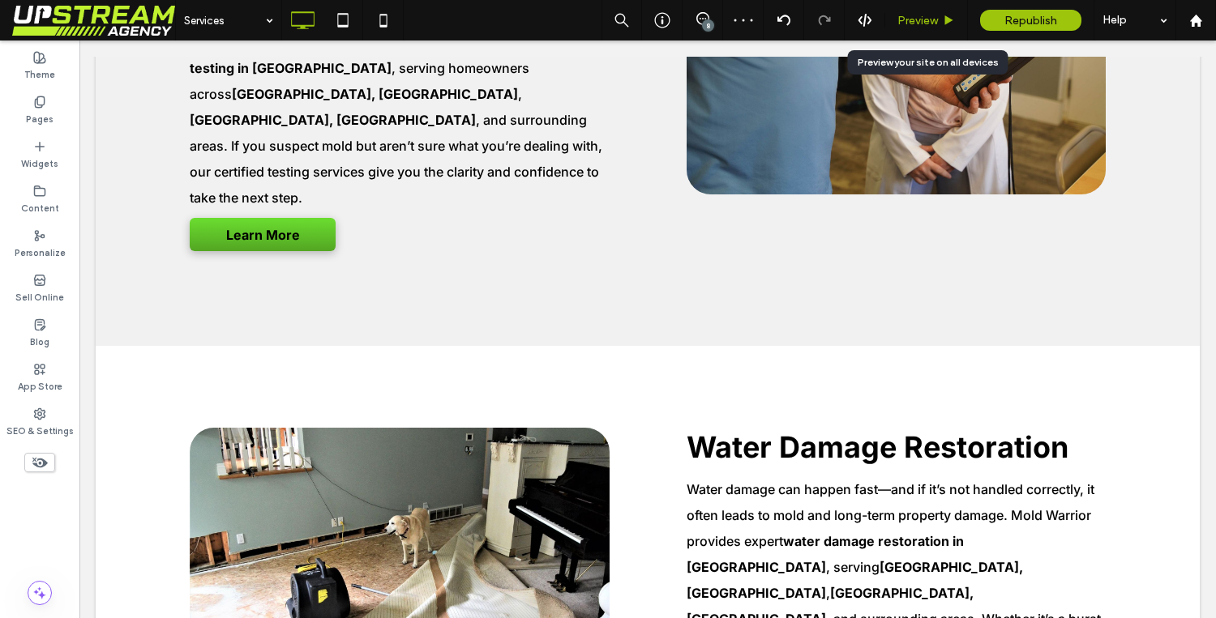
click at [911, 15] on span "Preview" at bounding box center [917, 21] width 41 height 14
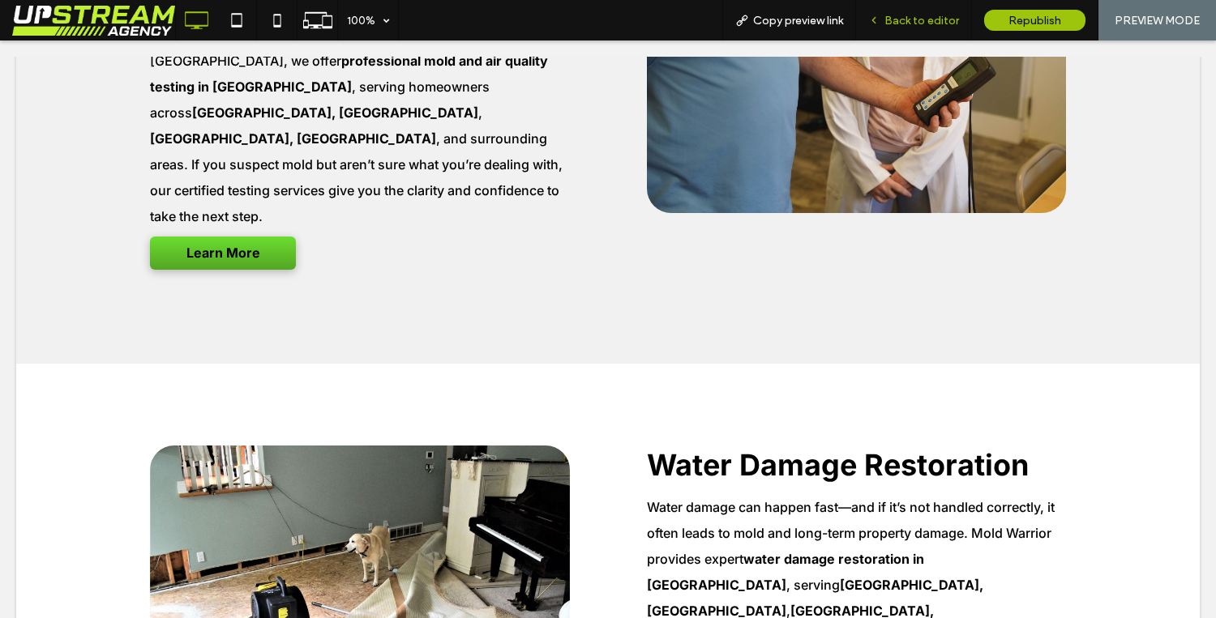
click at [925, 25] on span "Back to editor" at bounding box center [921, 21] width 75 height 14
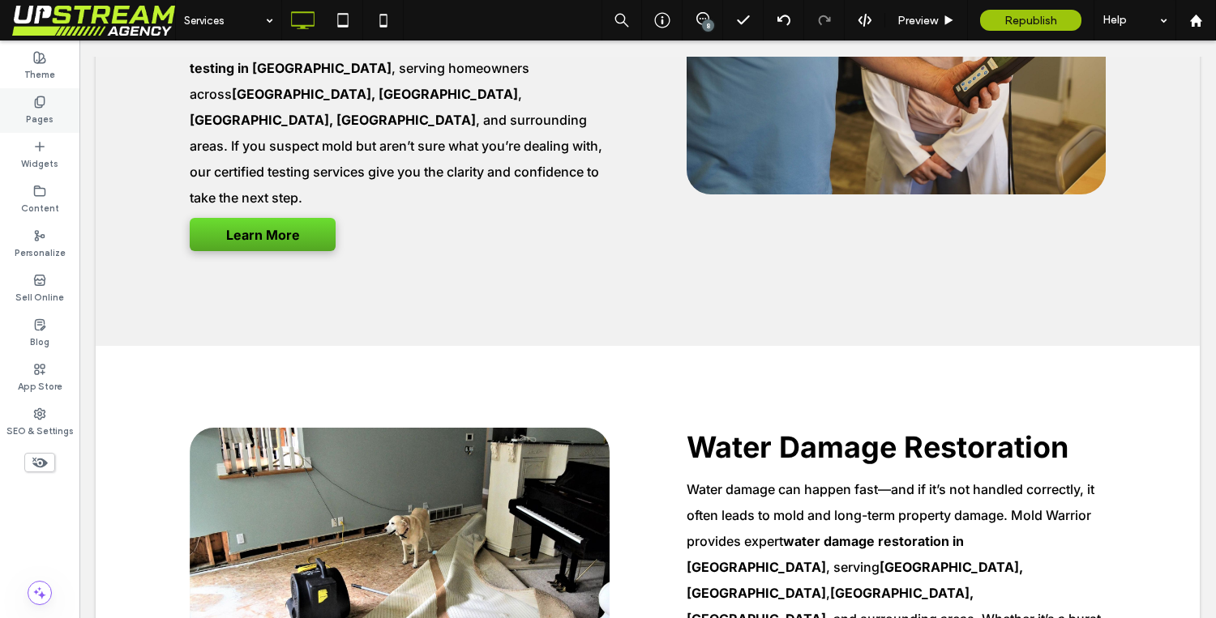
click at [34, 102] on icon at bounding box center [39, 102] width 13 height 13
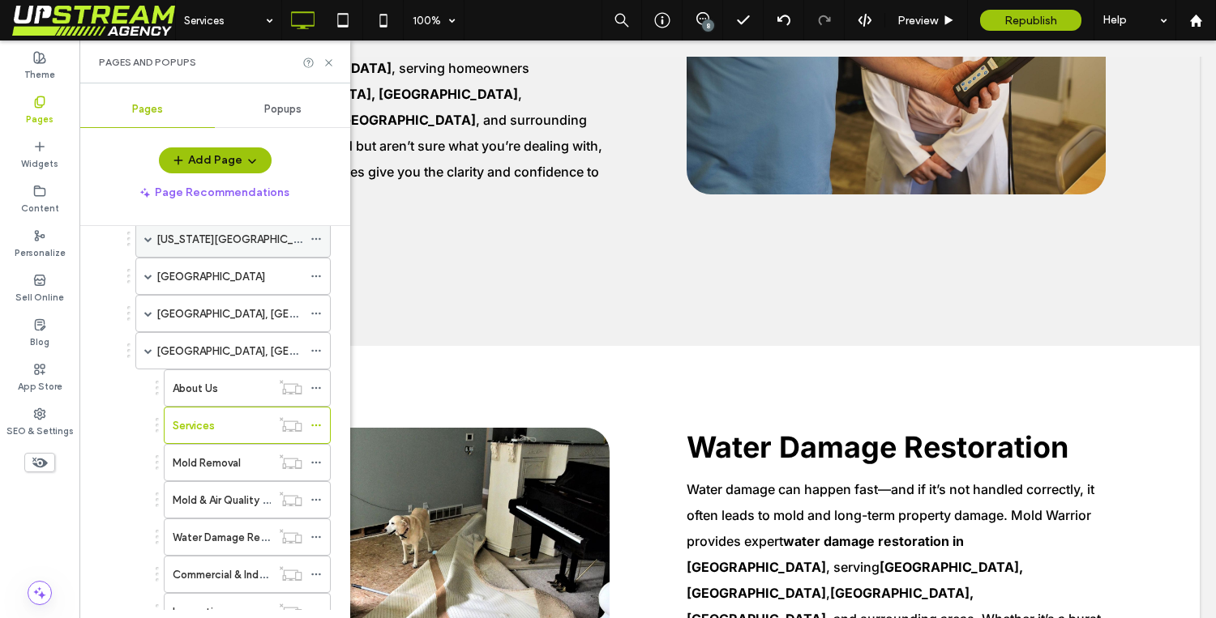
scroll to position [261, 0]
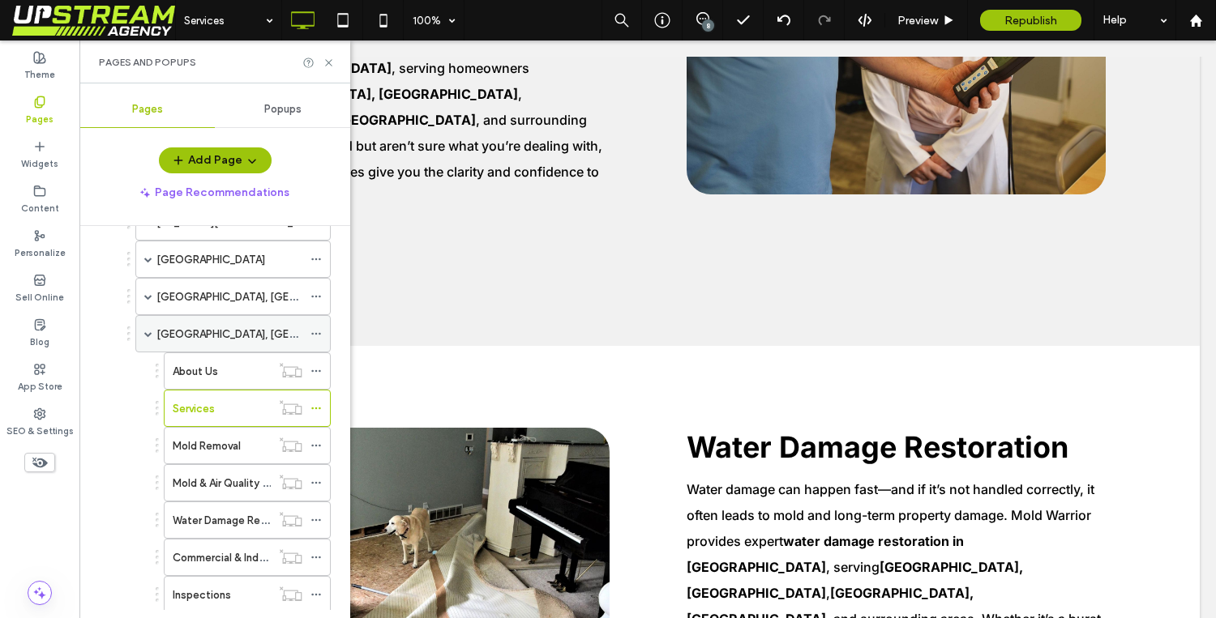
click at [149, 332] on span at bounding box center [148, 334] width 8 height 8
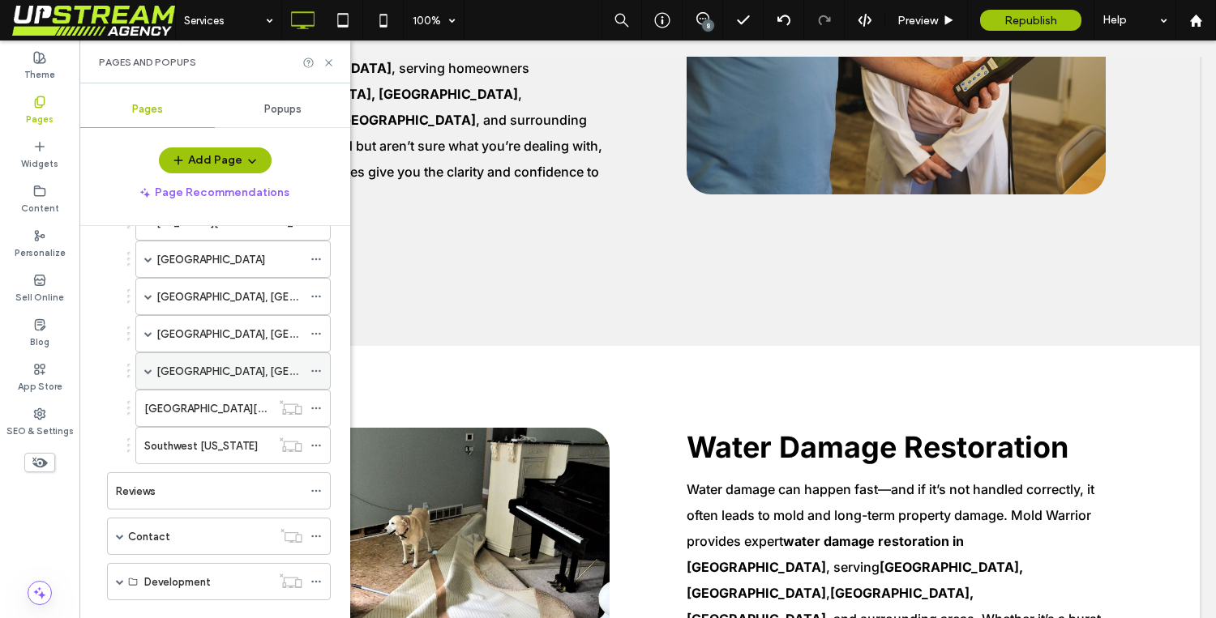
click at [145, 365] on span at bounding box center [148, 371] width 8 height 36
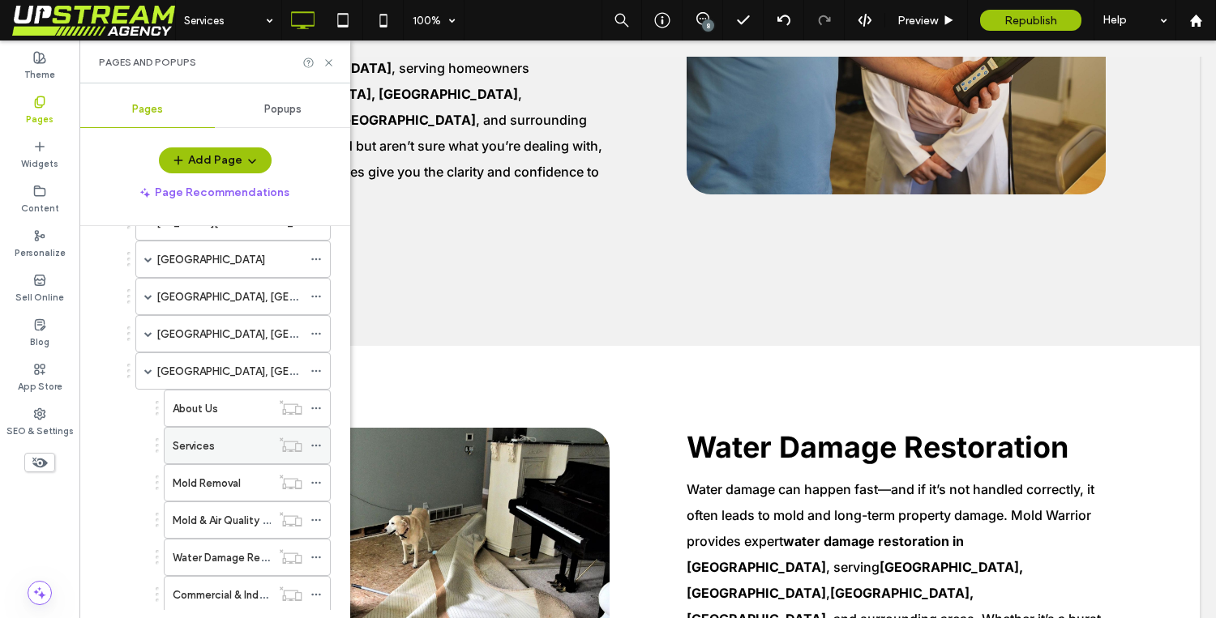
click at [221, 441] on div "Services" at bounding box center [222, 446] width 98 height 17
click at [323, 62] on icon at bounding box center [329, 63] width 12 height 12
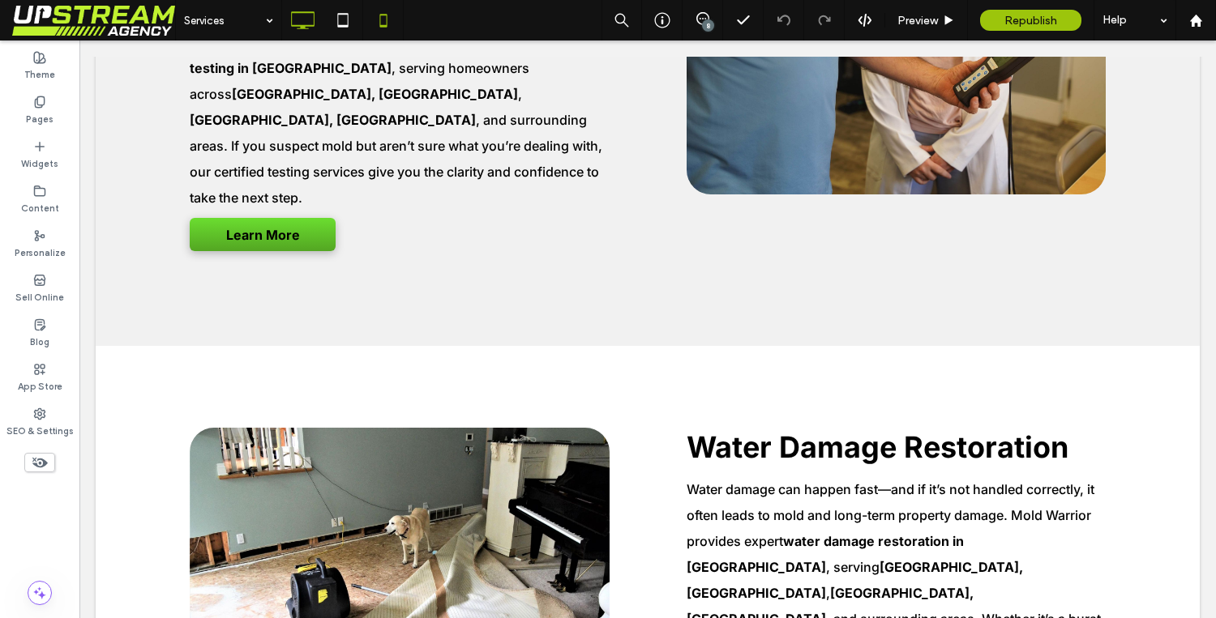
type input "*****"
type input "**"
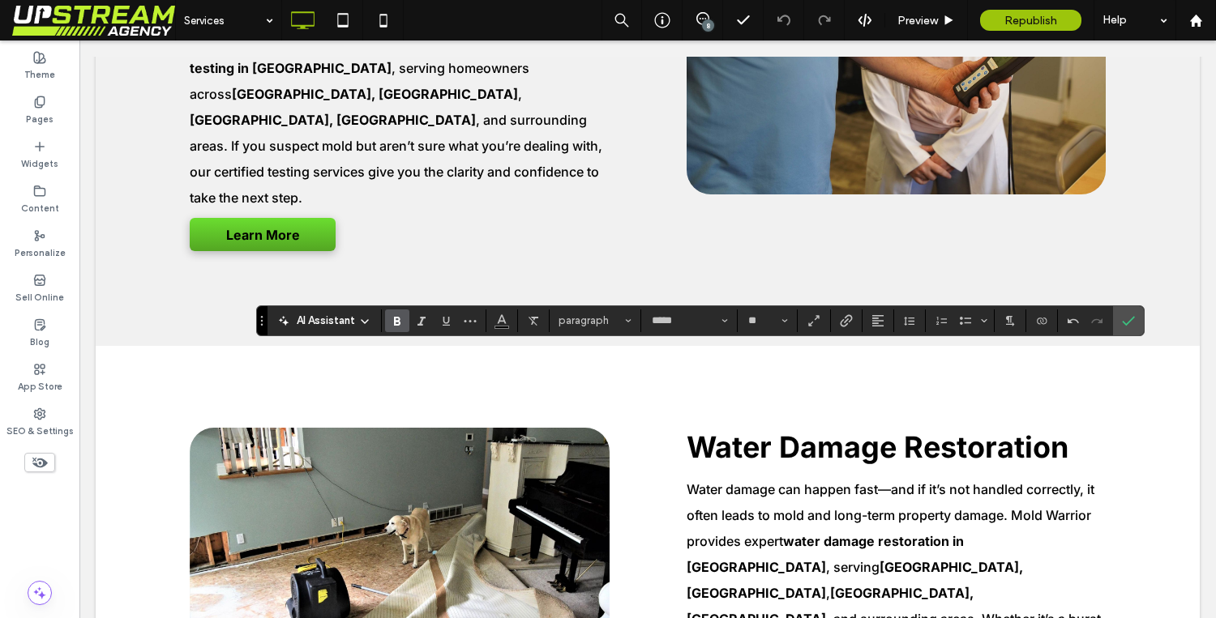
click at [400, 320] on icon "Bold" at bounding box center [397, 321] width 13 height 13
click at [396, 318] on use "Bold" at bounding box center [397, 321] width 6 height 9
click at [1119, 328] on label "Confirm" at bounding box center [1128, 320] width 24 height 29
click at [1127, 315] on icon "Confirm" at bounding box center [1128, 321] width 13 height 13
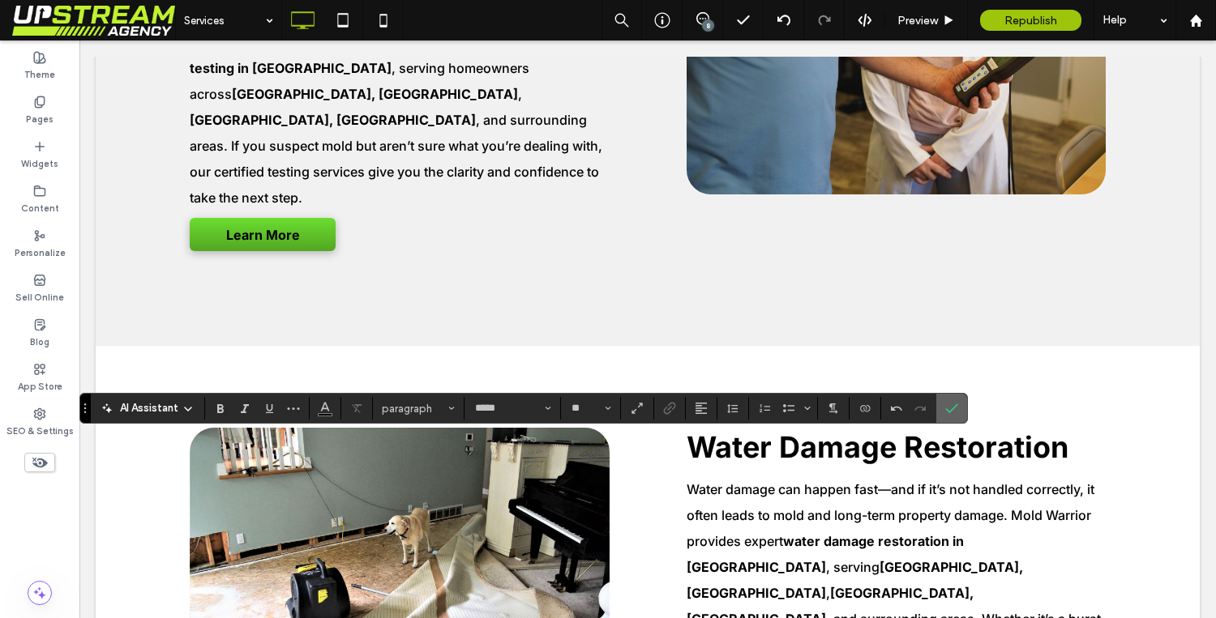
click at [957, 403] on icon "Confirm" at bounding box center [951, 408] width 13 height 13
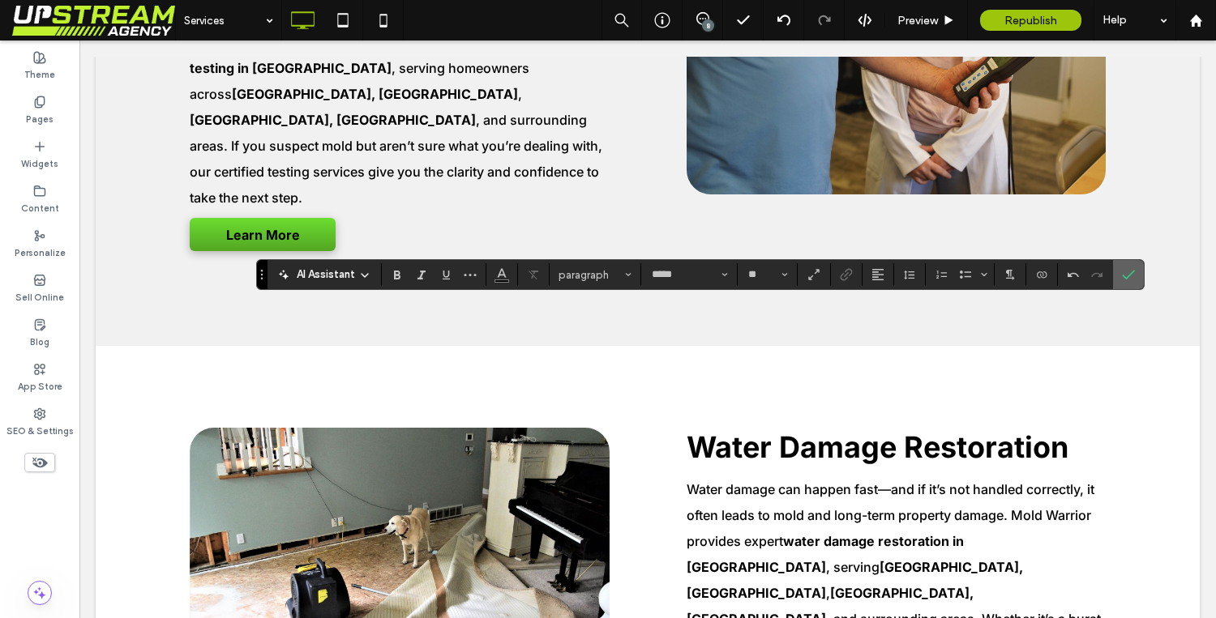
click at [1126, 280] on icon "Confirm" at bounding box center [1128, 274] width 13 height 13
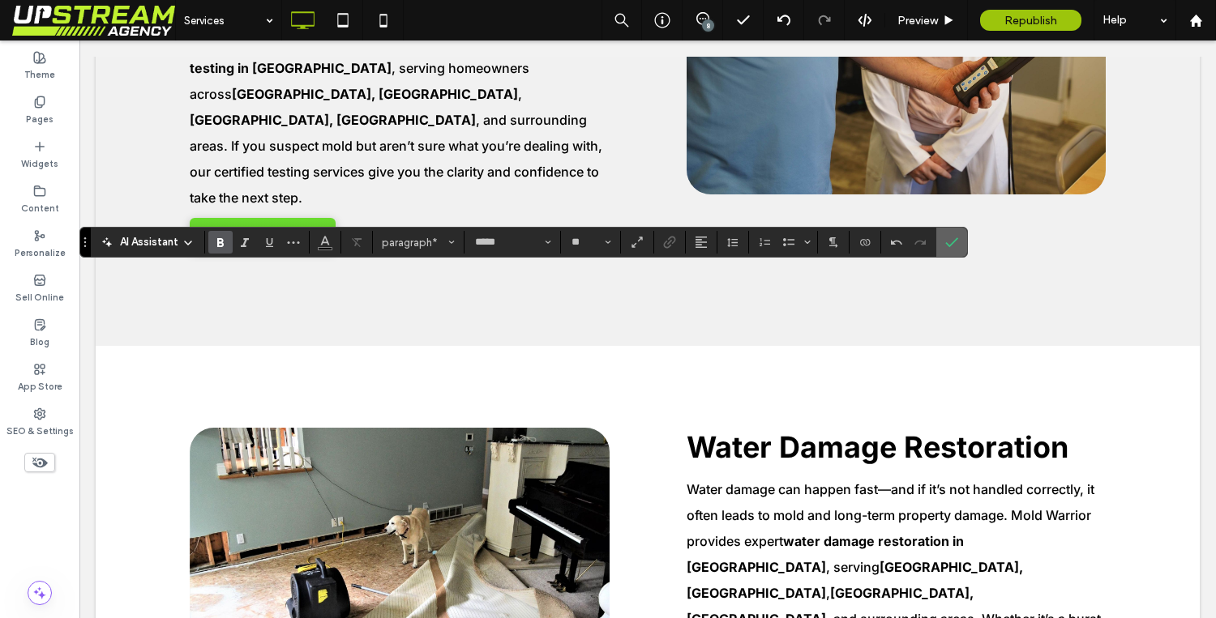
click at [957, 249] on span "Confirm" at bounding box center [951, 243] width 13 height 28
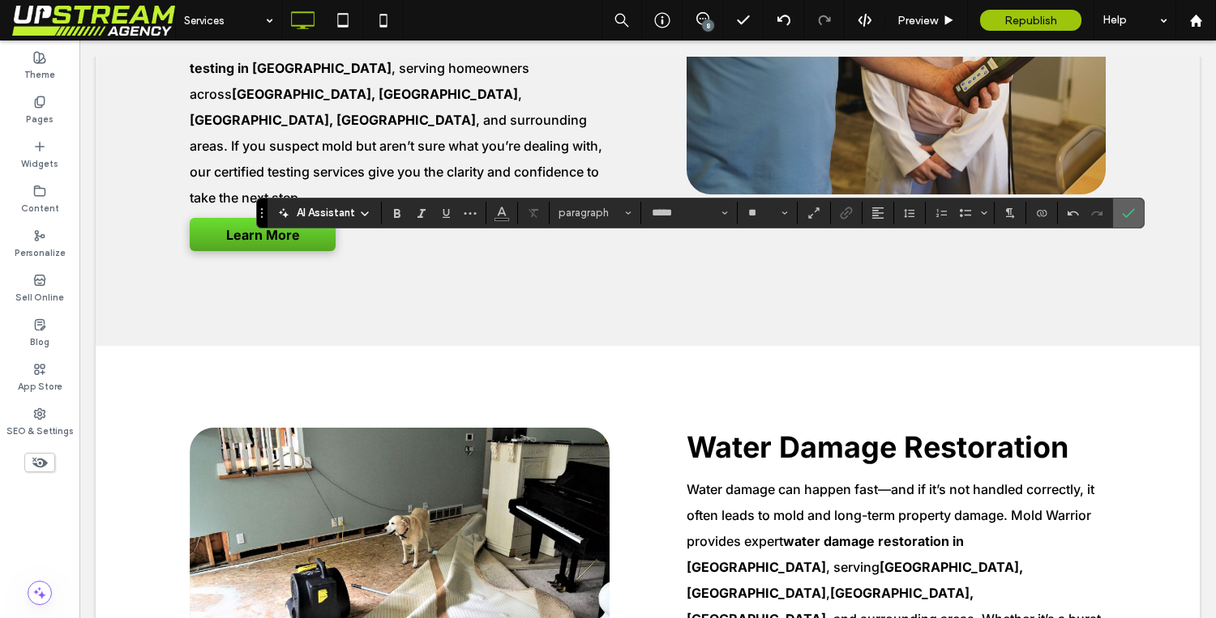
click at [1127, 214] on icon "Confirm" at bounding box center [1128, 213] width 13 height 13
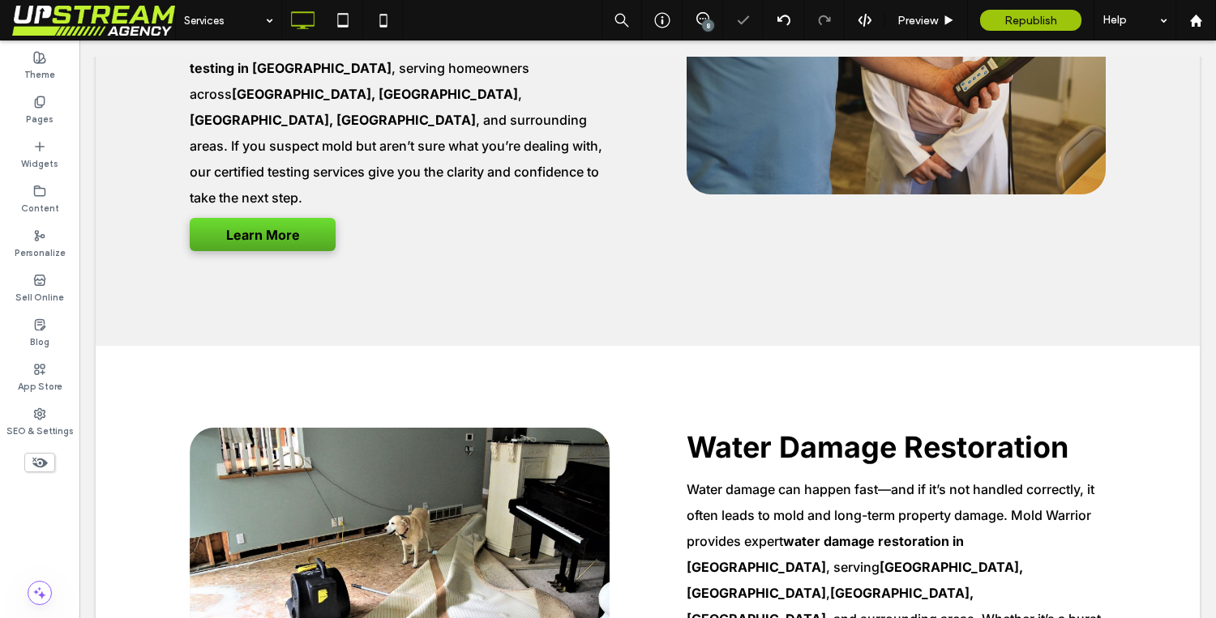
type input "*****"
type input "**"
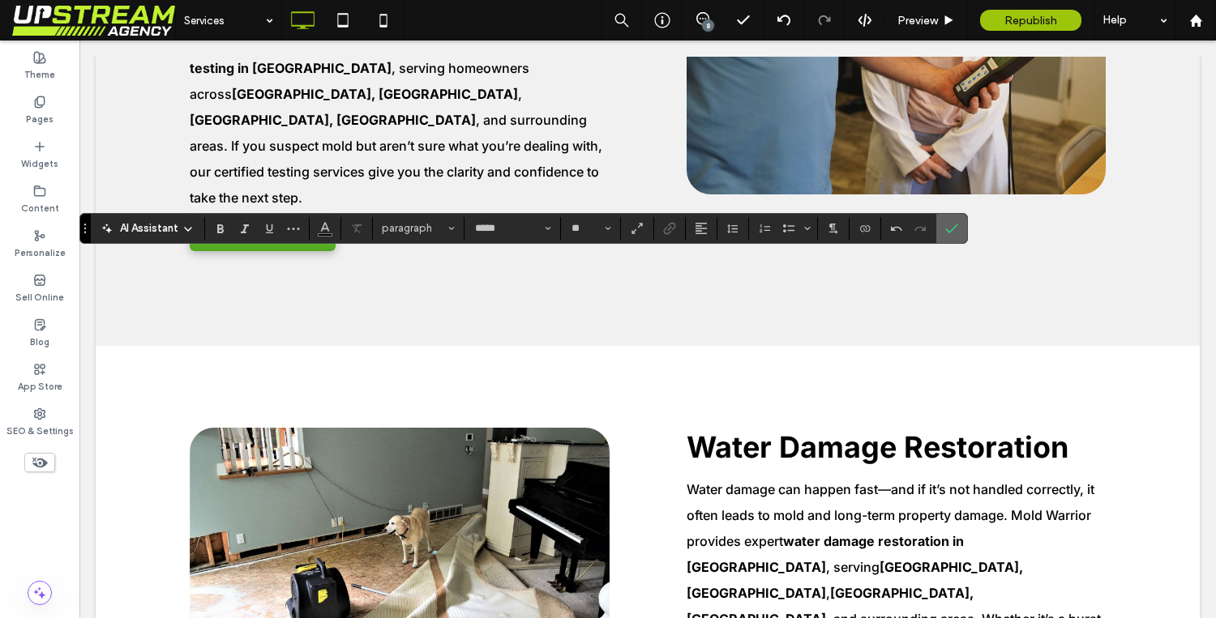
click at [951, 228] on icon "Confirm" at bounding box center [951, 228] width 13 height 13
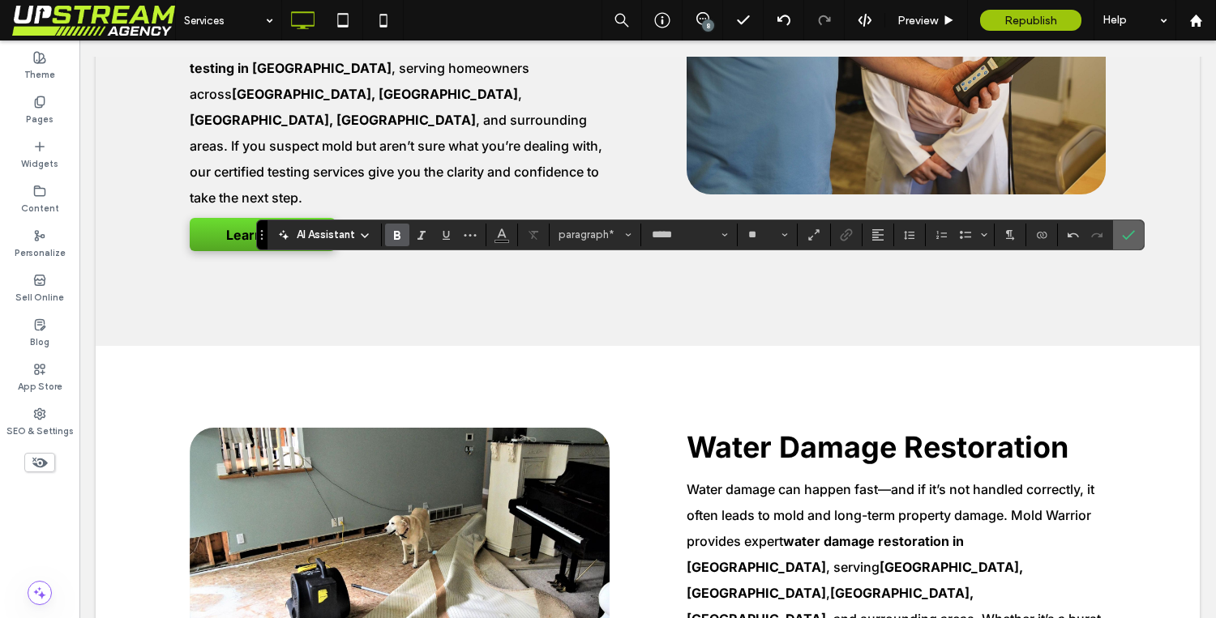
click at [1129, 235] on use "Confirm" at bounding box center [1128, 235] width 13 height 10
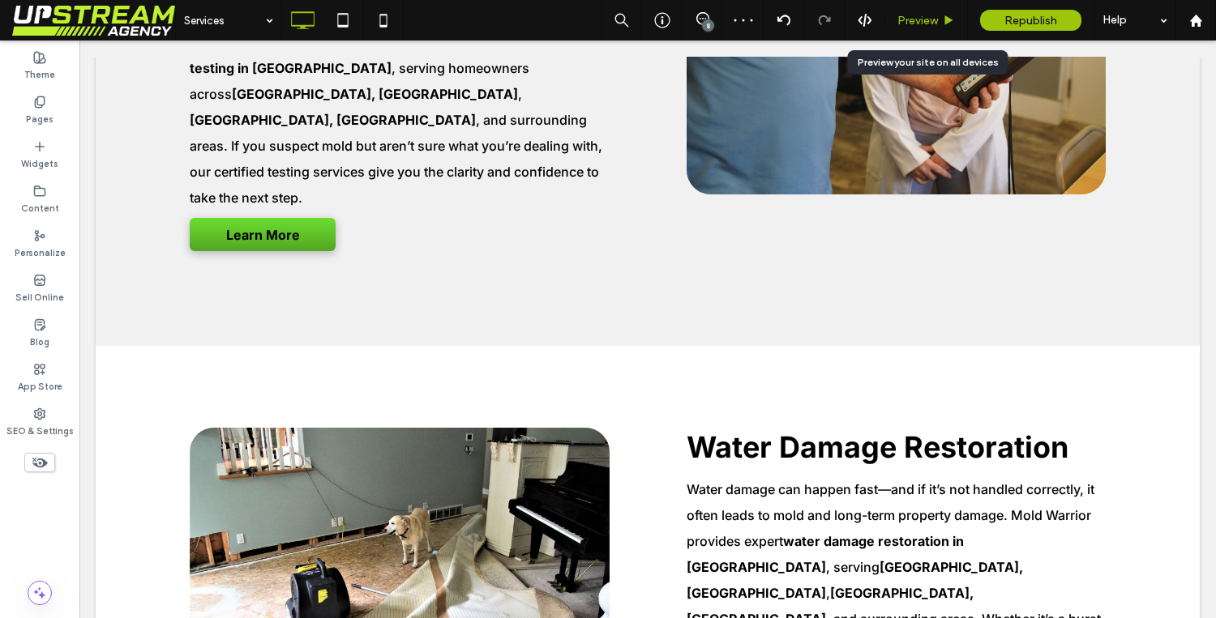
click at [919, 23] on span "Preview" at bounding box center [917, 21] width 41 height 14
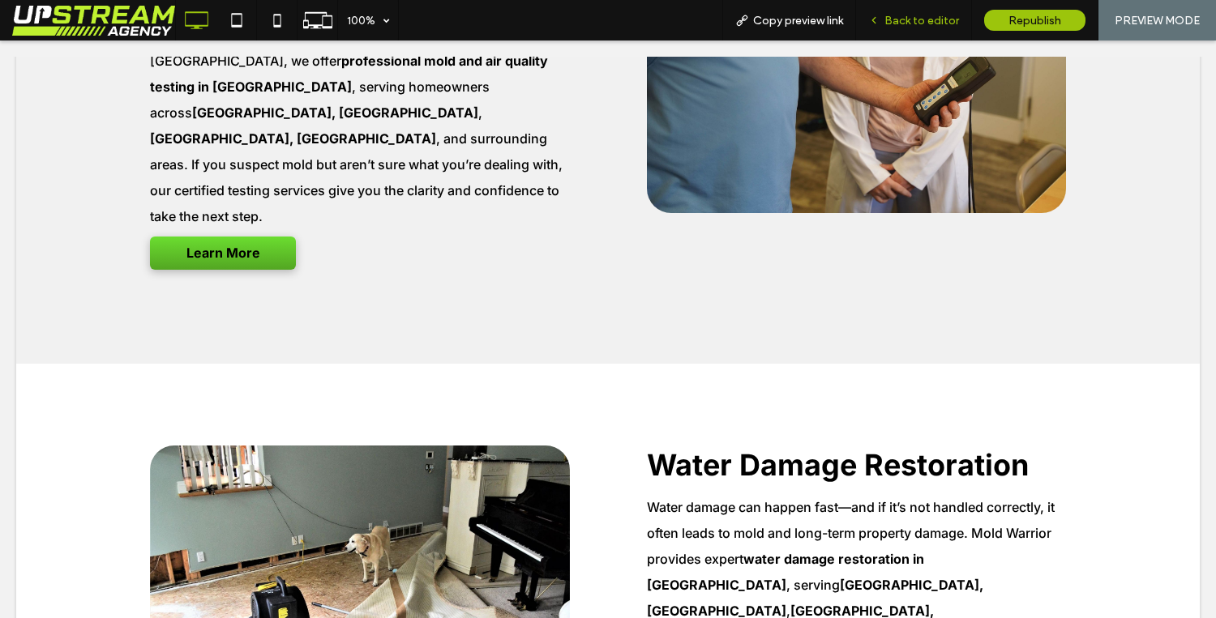
click at [913, 19] on span "Back to editor" at bounding box center [921, 21] width 75 height 14
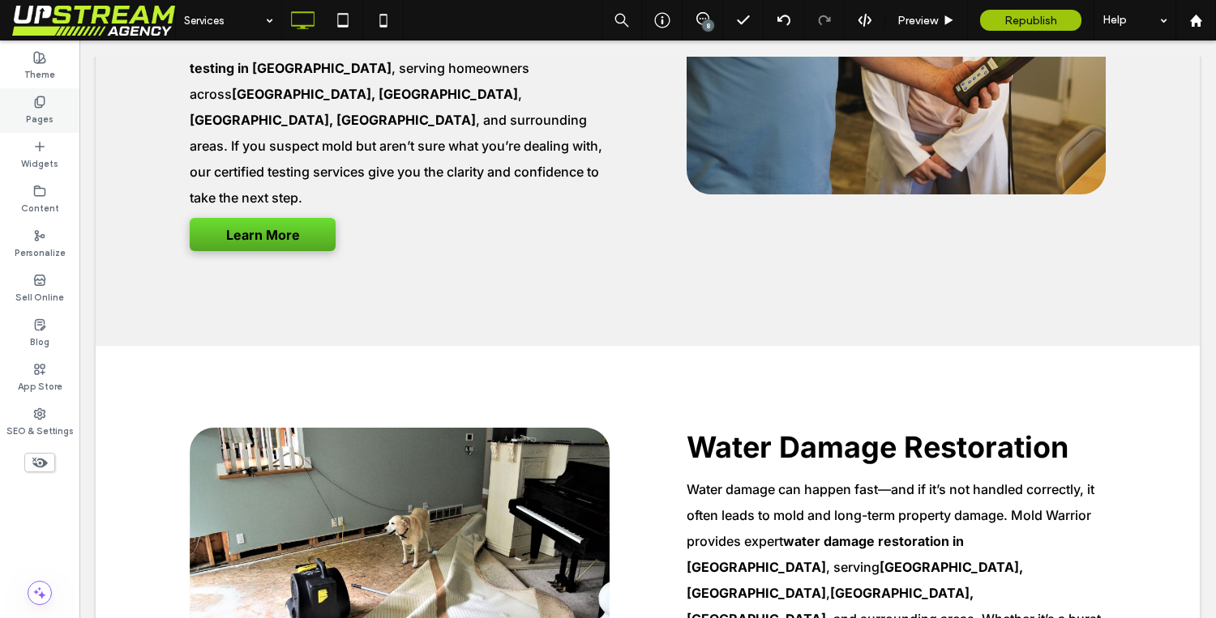
click at [36, 104] on icon at bounding box center [39, 102] width 13 height 13
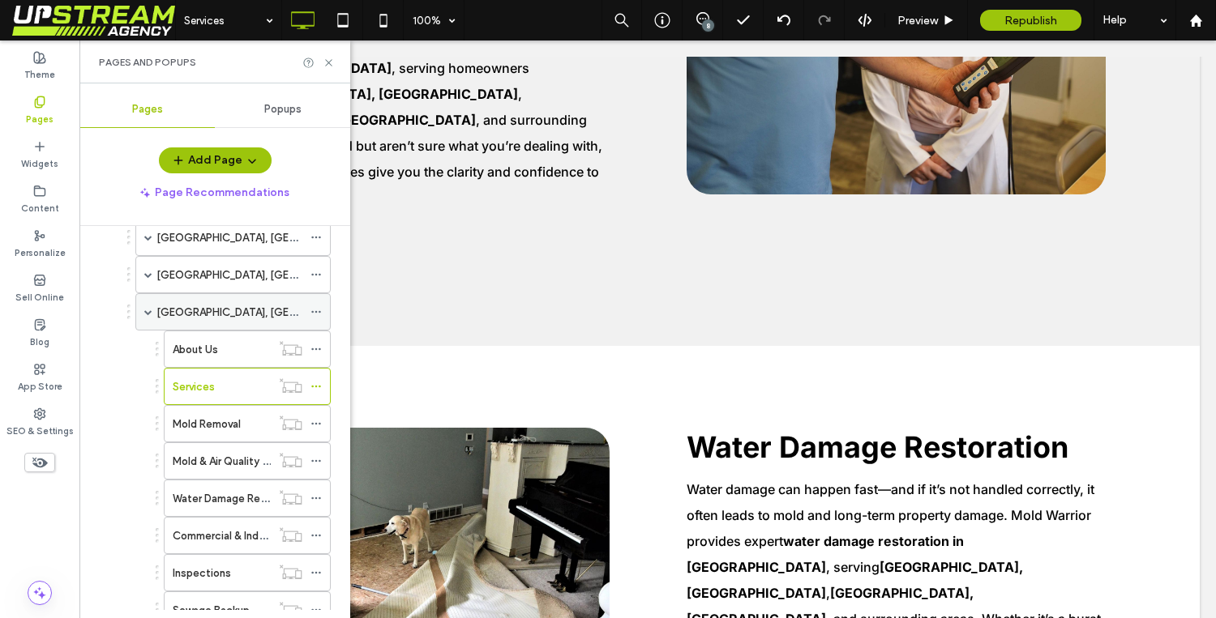
click at [150, 314] on span at bounding box center [148, 312] width 8 height 8
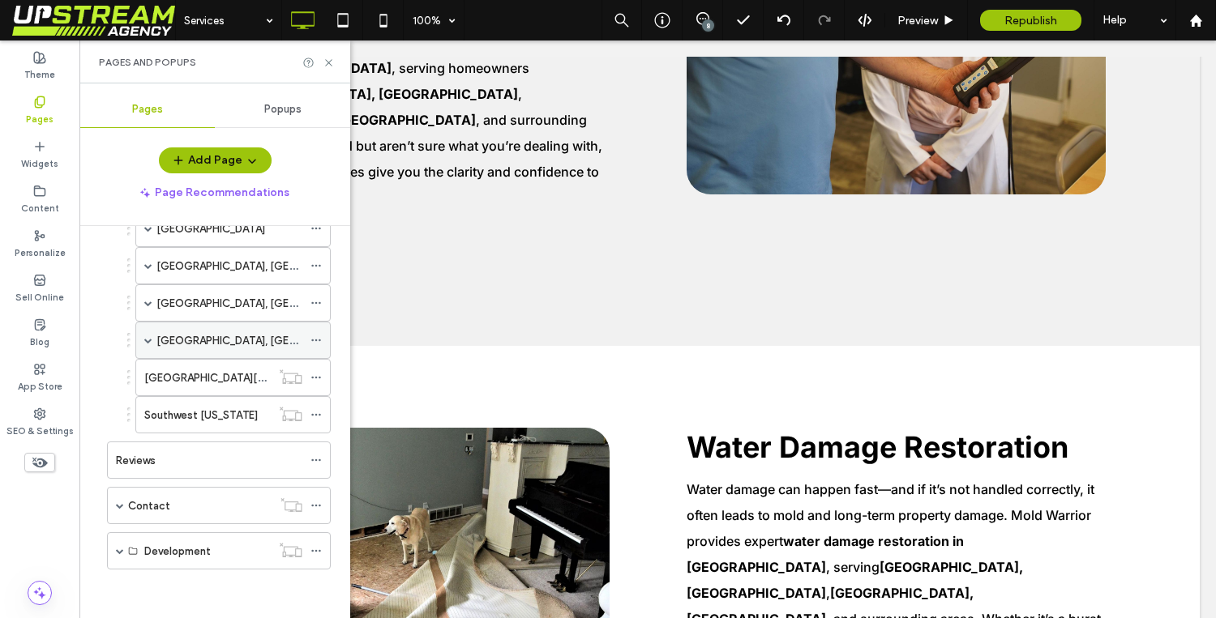
scroll to position [292, 0]
click at [189, 380] on label "[GEOGRAPHIC_DATA][US_STATE]" at bounding box center [227, 378] width 166 height 28
click at [195, 331] on div "[GEOGRAPHIC_DATA], [GEOGRAPHIC_DATA]" at bounding box center [229, 341] width 146 height 36
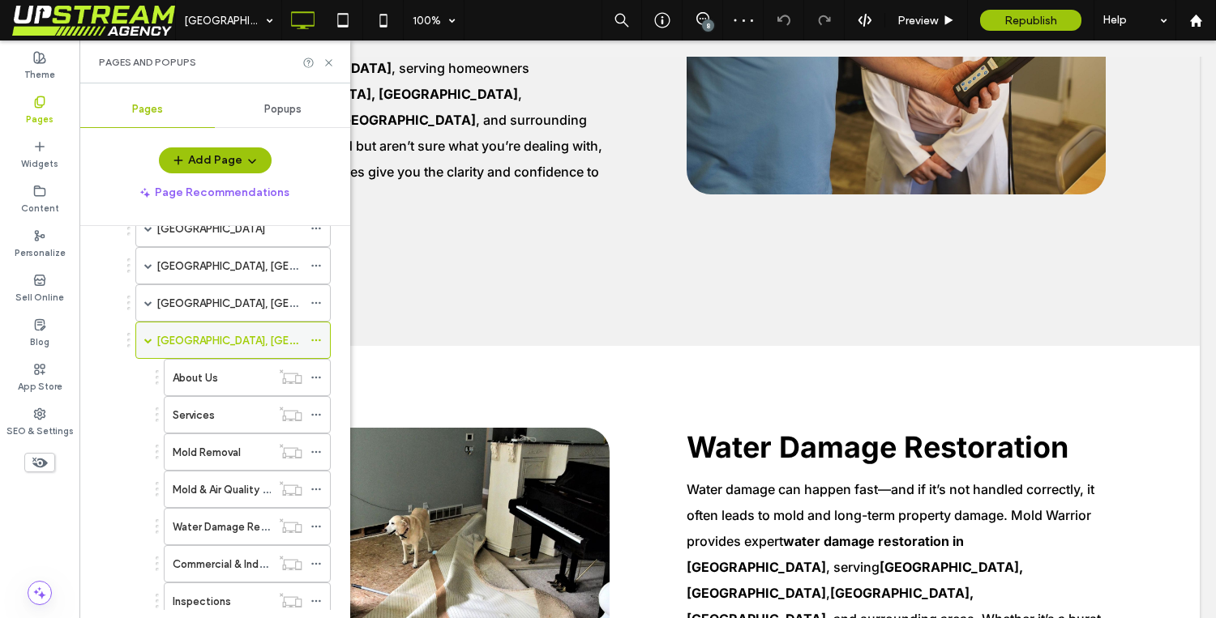
scroll to position [320, 0]
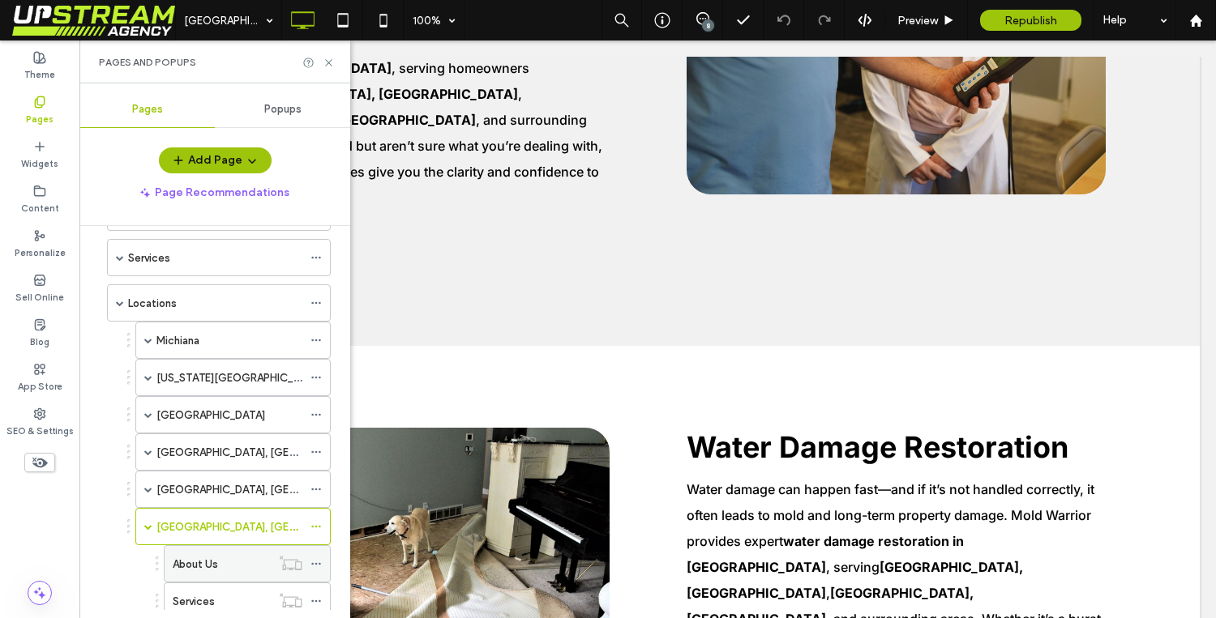
scroll to position [106, 0]
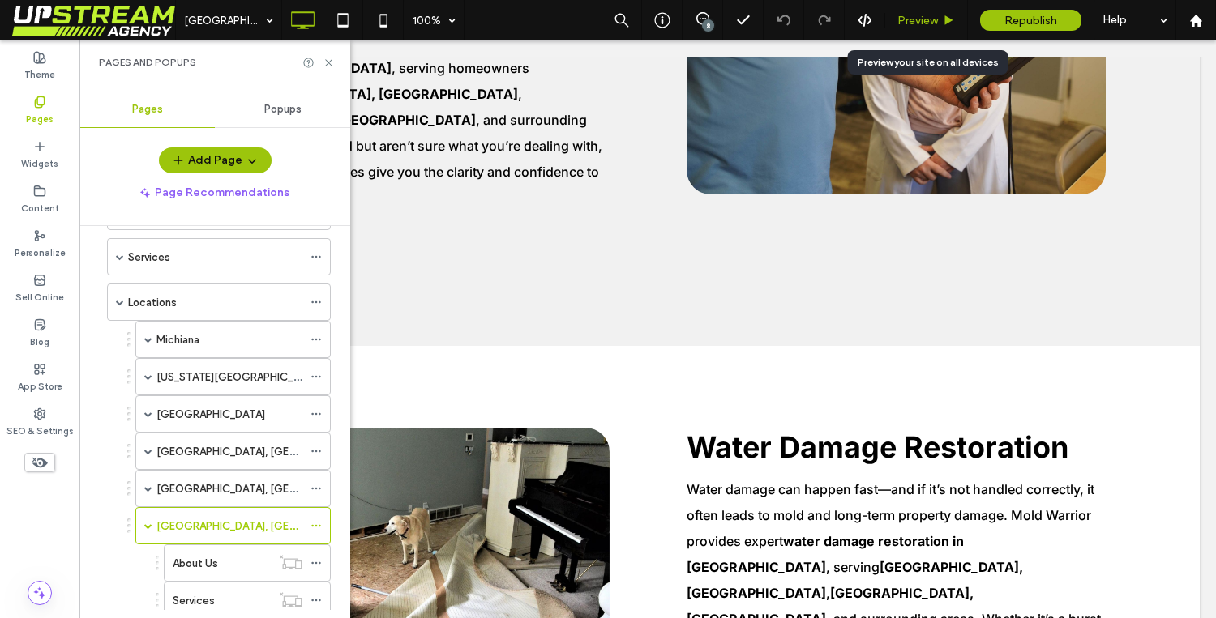
click at [911, 24] on span "Preview" at bounding box center [917, 21] width 41 height 14
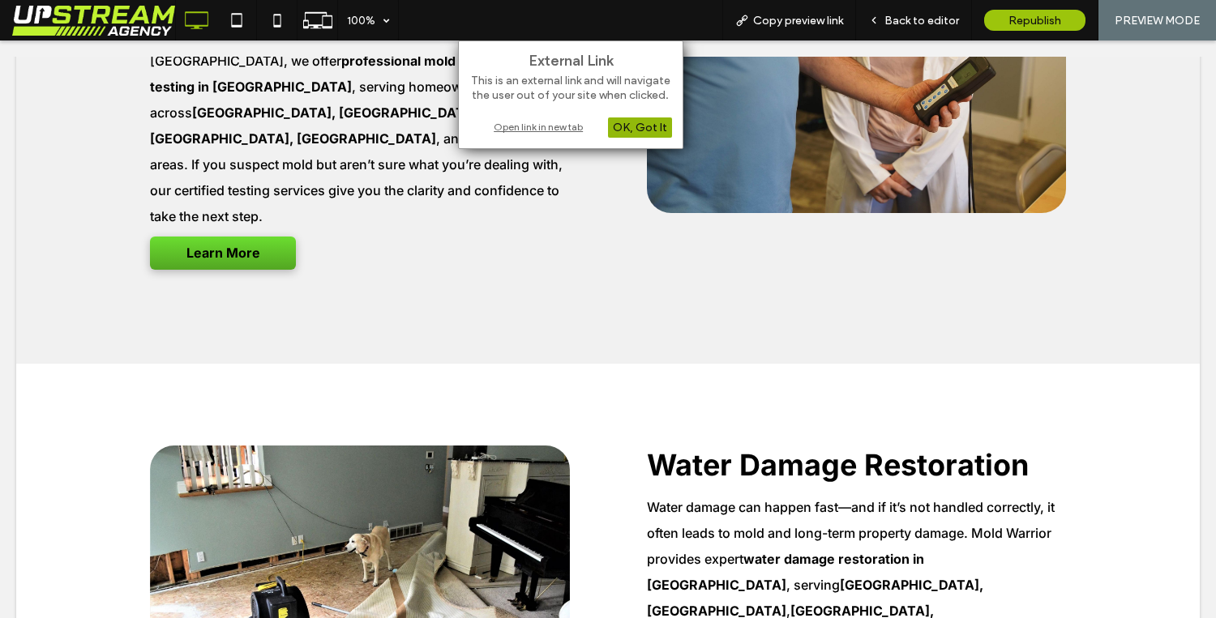
click at [657, 133] on div "OK, Got It" at bounding box center [640, 128] width 64 height 20
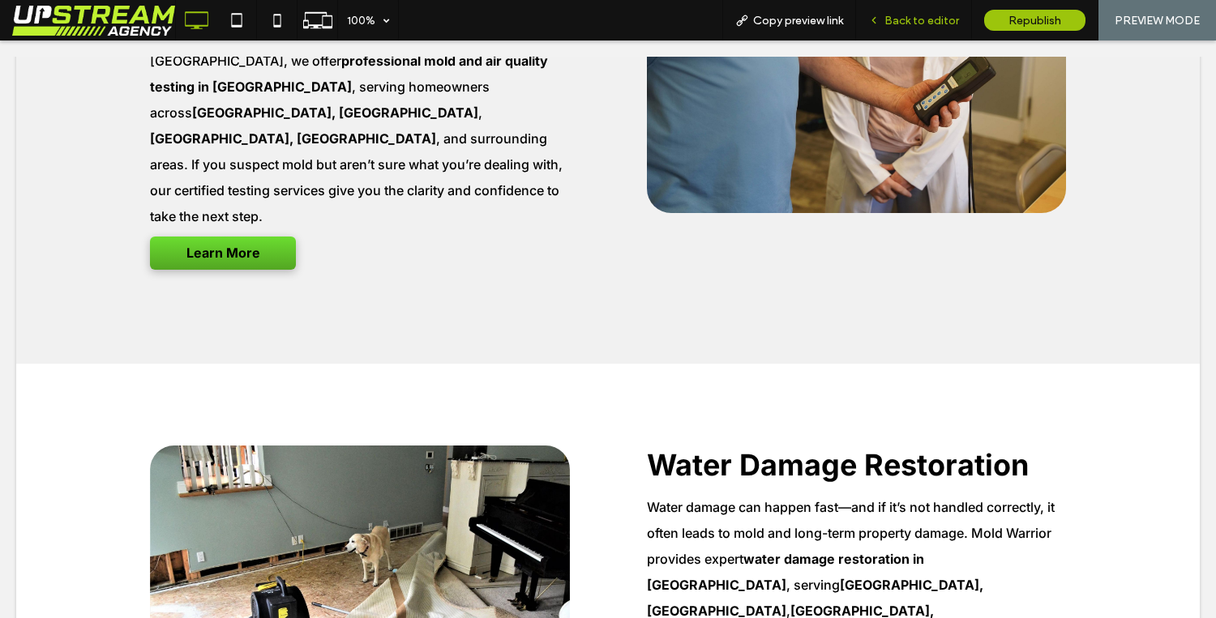
click at [906, 24] on span "Back to editor" at bounding box center [921, 21] width 75 height 14
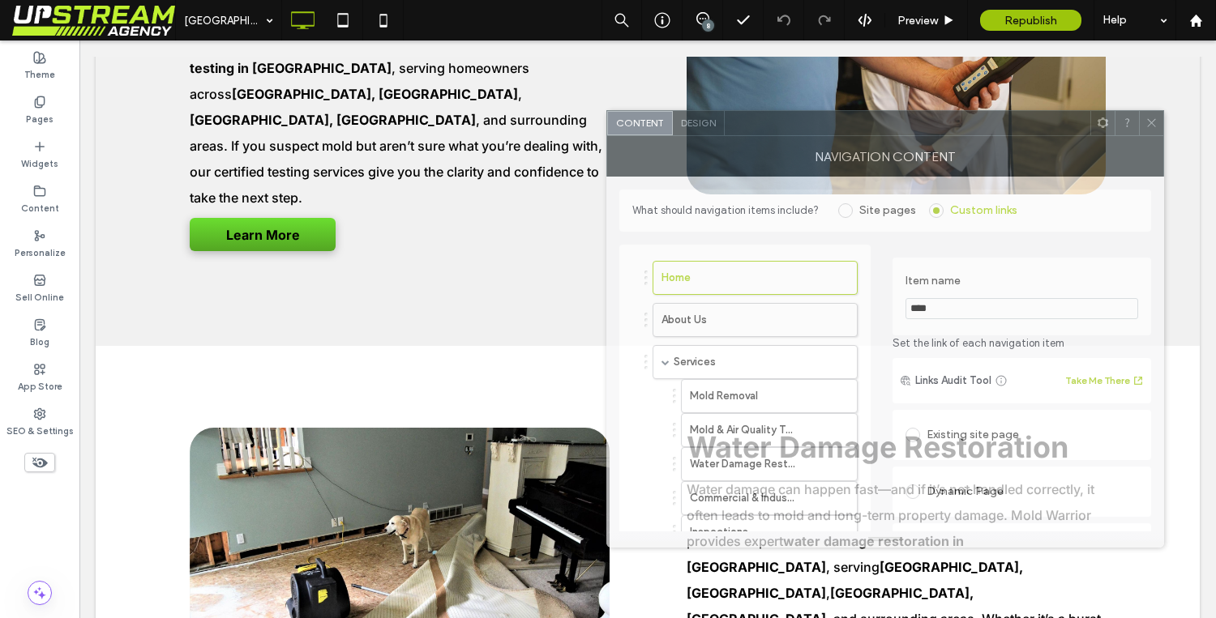
drag, startPoint x: 1060, startPoint y: 110, endPoint x: 824, endPoint y: 130, distance: 236.7
click at [824, 130] on div at bounding box center [908, 123] width 366 height 24
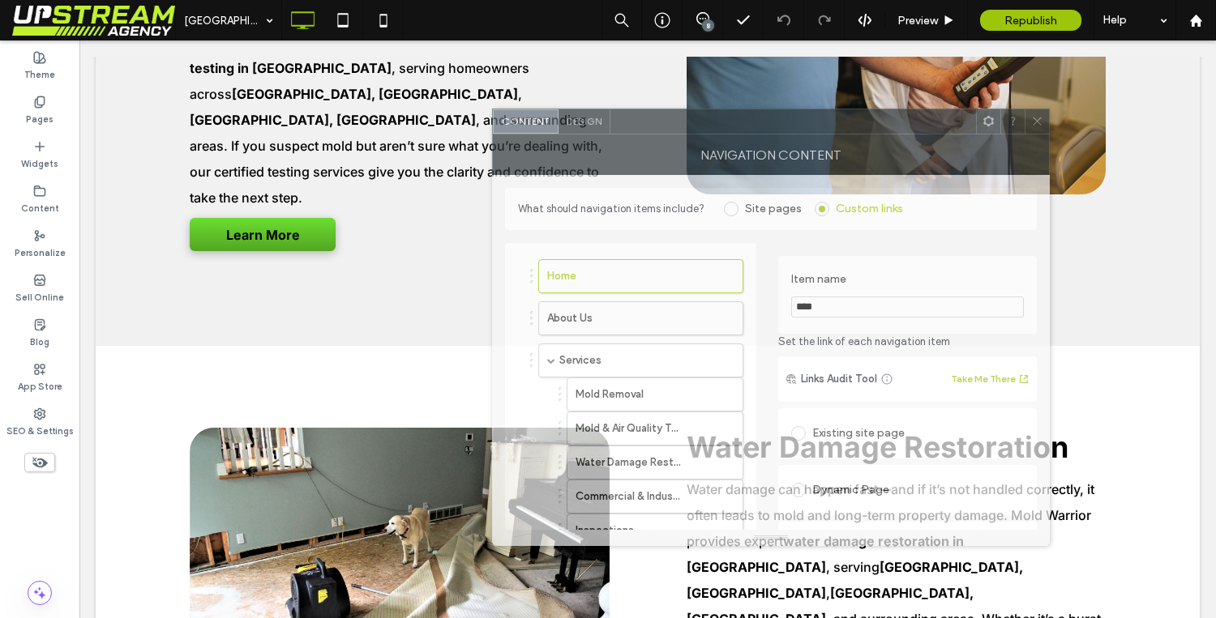
drag, startPoint x: 824, startPoint y: 130, endPoint x: 711, endPoint y: 128, distance: 113.5
click at [710, 128] on div at bounding box center [793, 121] width 366 height 24
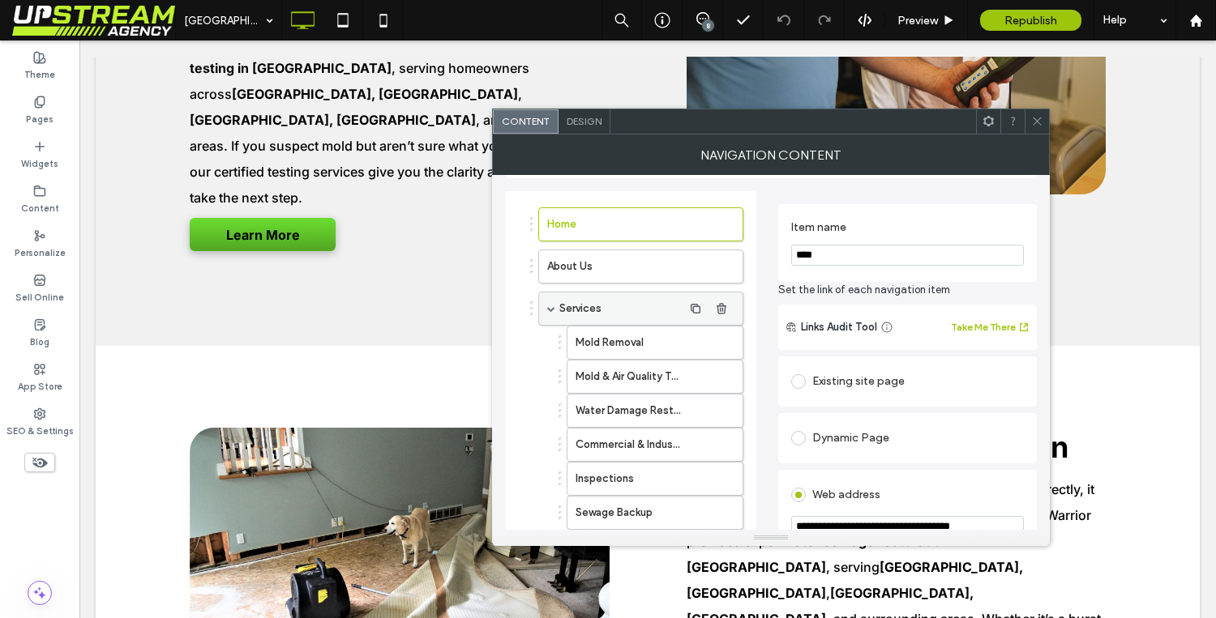
scroll to position [59, 0]
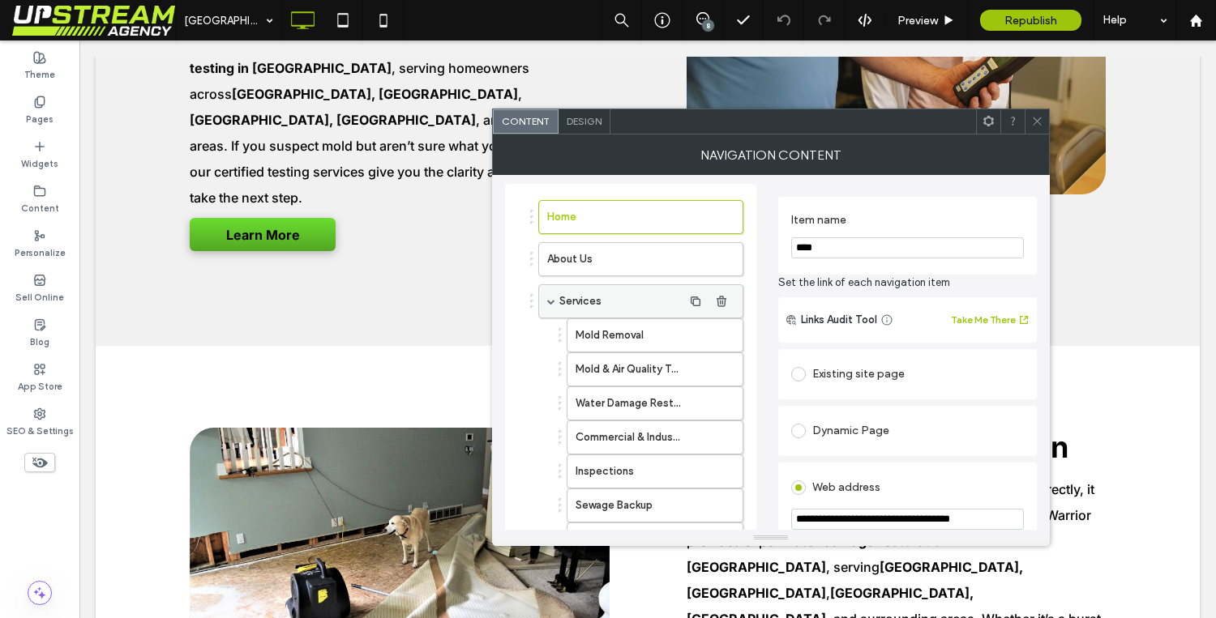
click at [555, 302] on div "Services" at bounding box center [640, 302] width 205 height 34
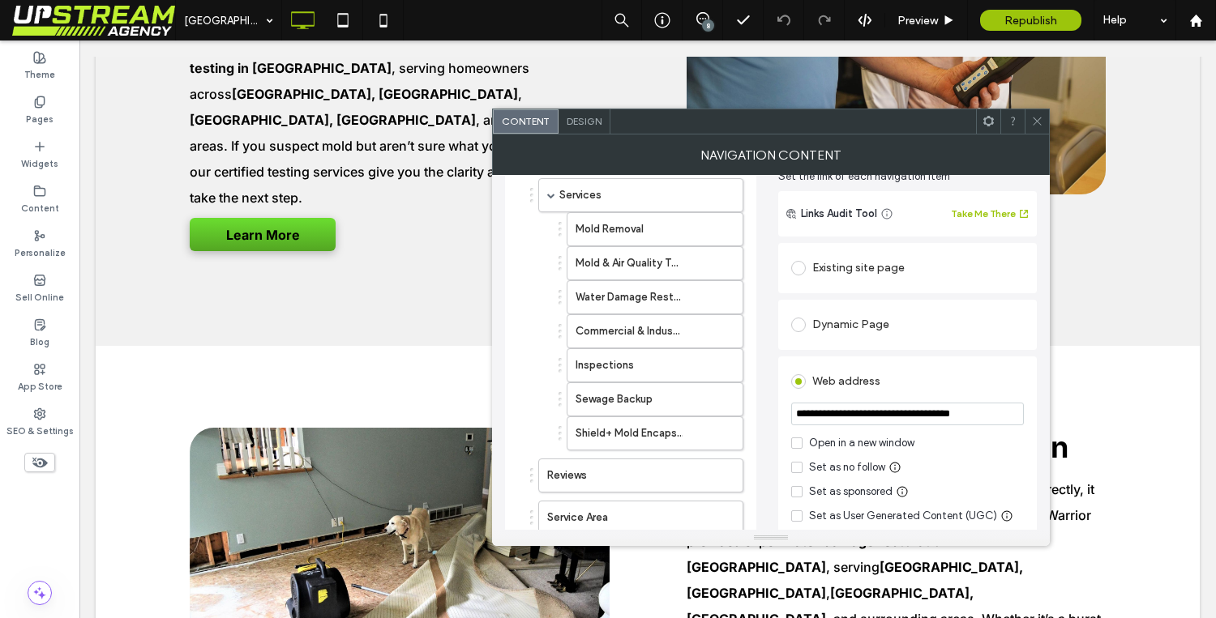
scroll to position [0, 6]
click at [1038, 126] on icon at bounding box center [1037, 121] width 12 height 12
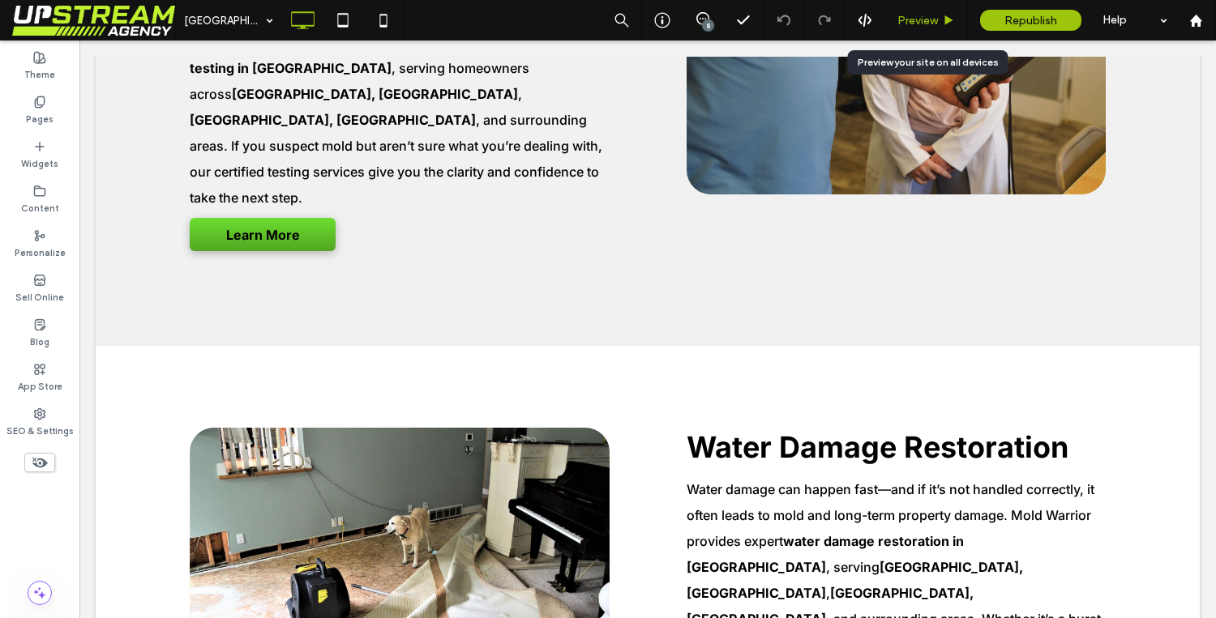
click at [912, 23] on span "Preview" at bounding box center [917, 21] width 41 height 14
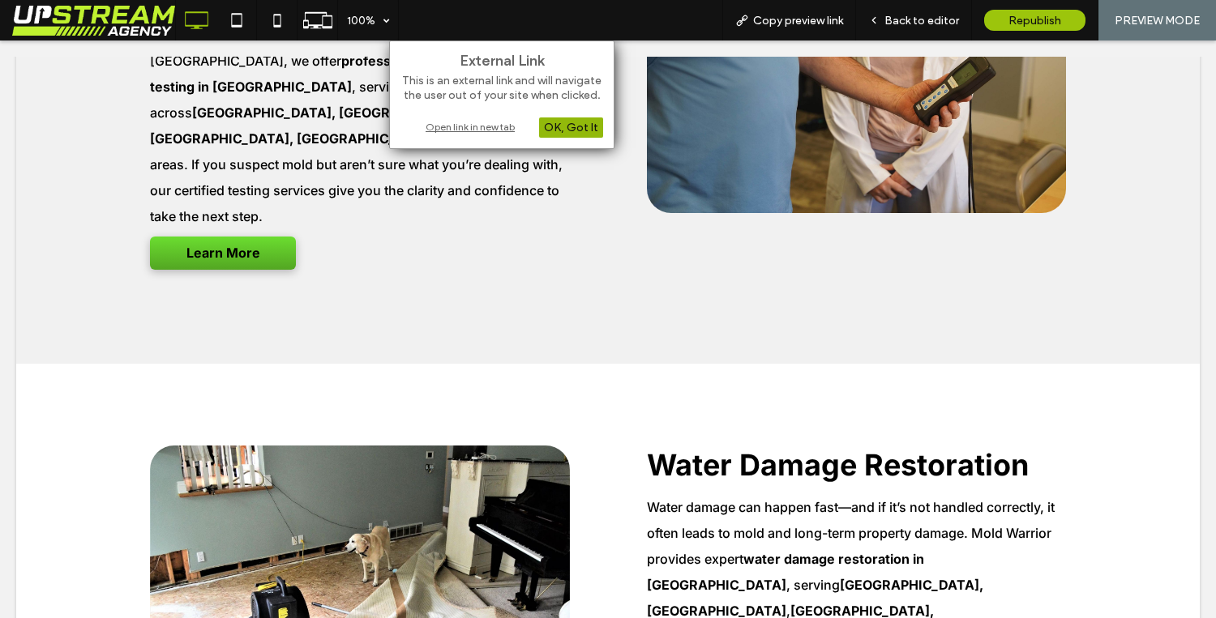
click at [587, 129] on div "OK, Got It" at bounding box center [571, 128] width 64 height 20
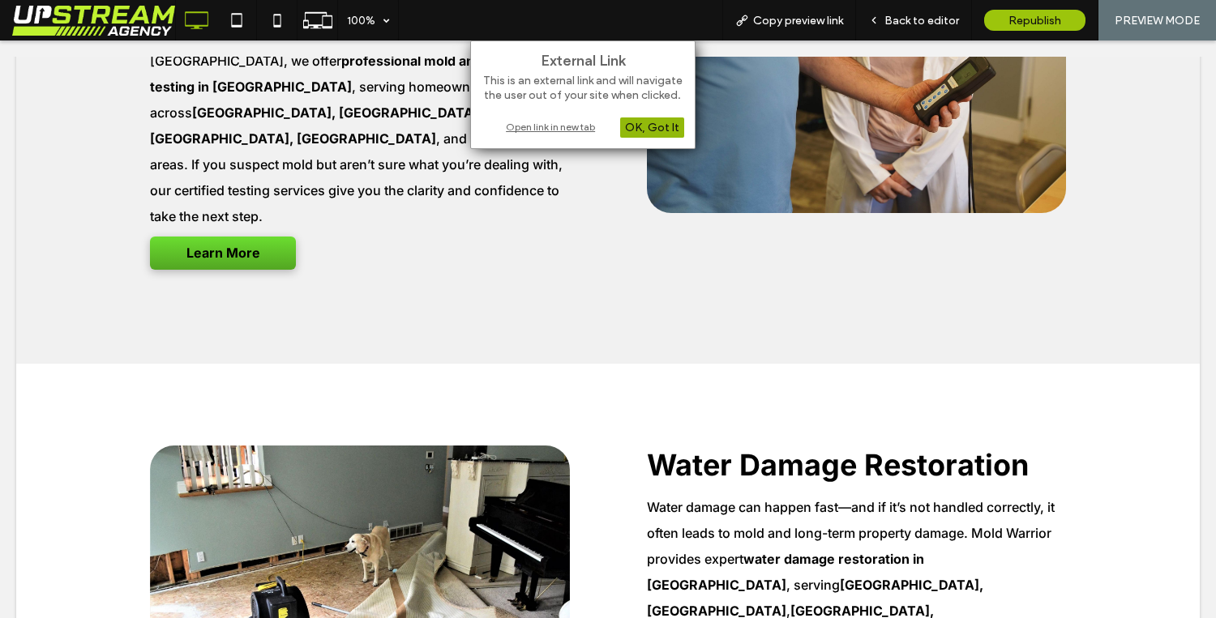
click at [661, 131] on div "OK, Got It" at bounding box center [652, 128] width 64 height 20
click at [547, 126] on div "Open link in new tab" at bounding box center [582, 126] width 203 height 17
